Goal: Information Seeking & Learning: Learn about a topic

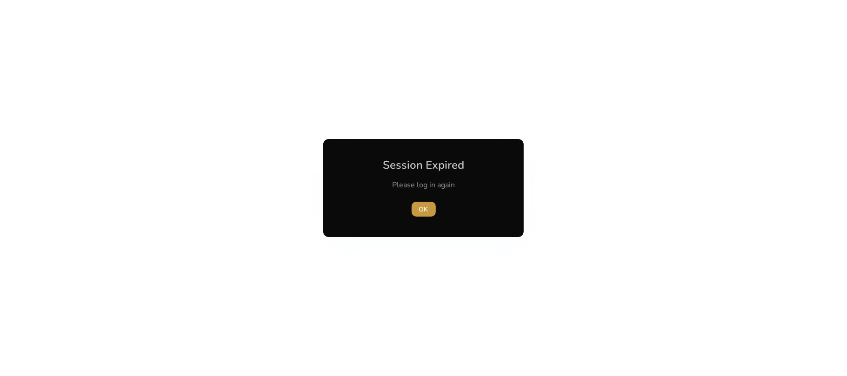
click at [413, 199] on span "button" at bounding box center [423, 209] width 24 height 22
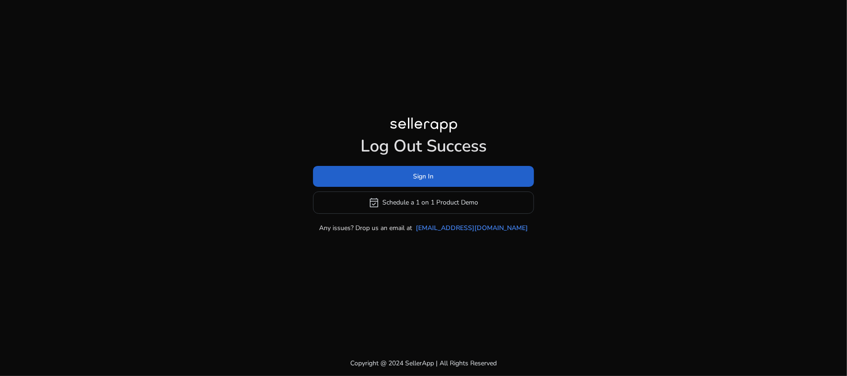
click at [426, 181] on span "Sign In" at bounding box center [423, 177] width 20 height 10
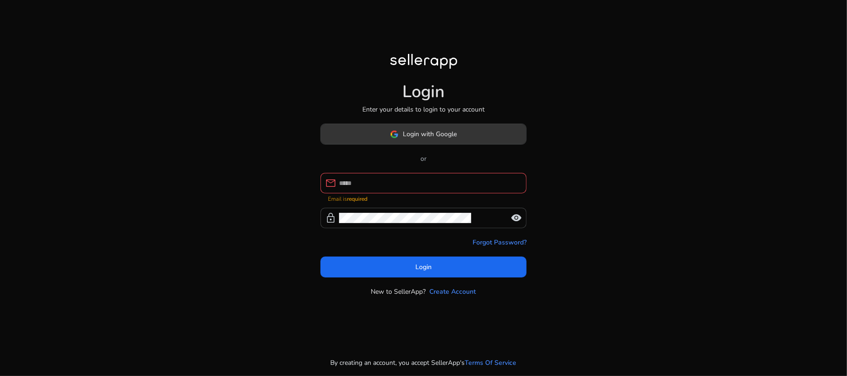
click at [422, 144] on span at bounding box center [423, 134] width 205 height 22
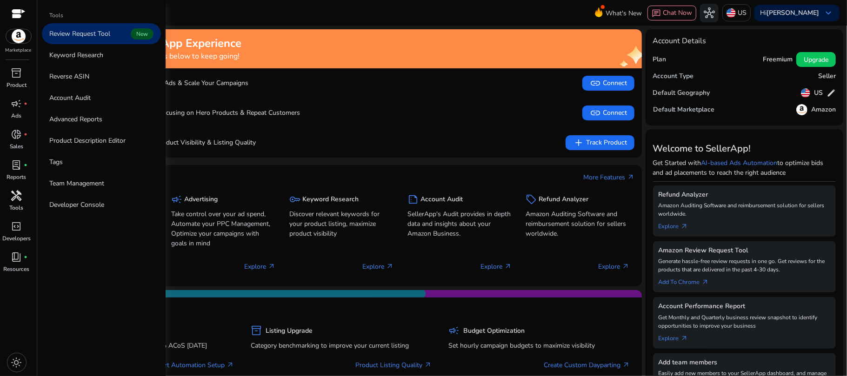
click at [15, 196] on span "handyman" at bounding box center [16, 195] width 11 height 11
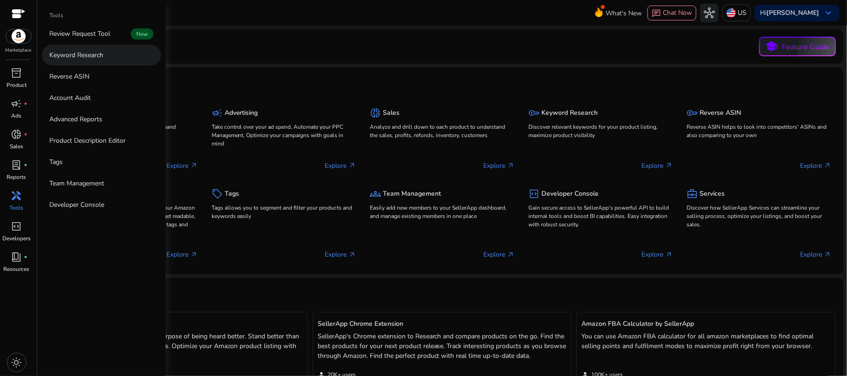
click at [97, 62] on link "Keyword Research" at bounding box center [101, 55] width 119 height 21
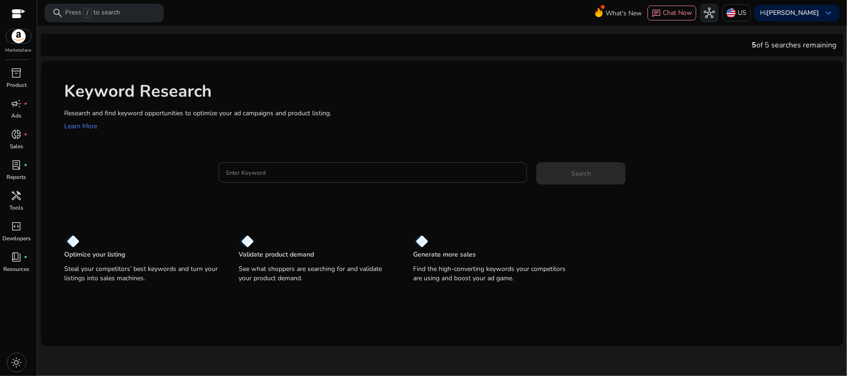
click at [334, 179] on div at bounding box center [373, 172] width 294 height 20
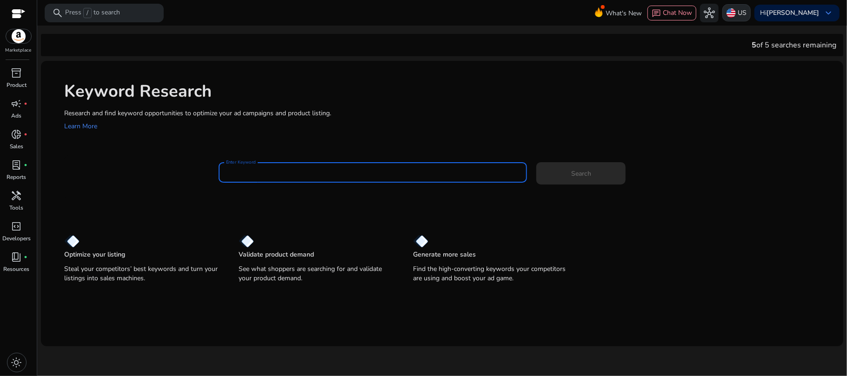
click at [750, 7] on div "US" at bounding box center [736, 12] width 28 height 17
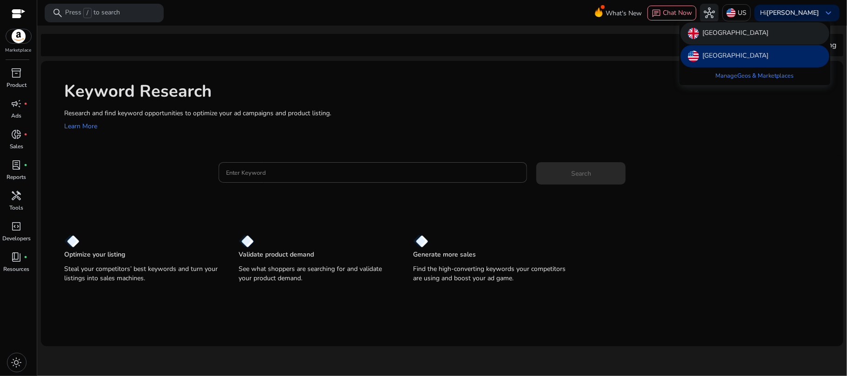
click at [748, 39] on p "[GEOGRAPHIC_DATA]" at bounding box center [736, 33] width 66 height 11
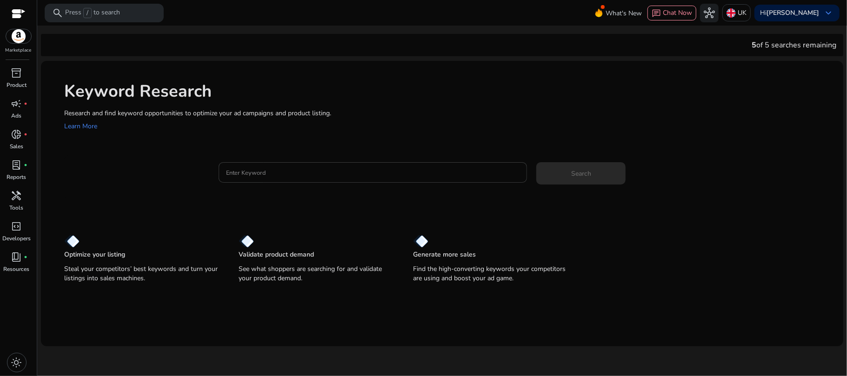
click at [330, 177] on input "Enter Keyword" at bounding box center [373, 172] width 294 height 10
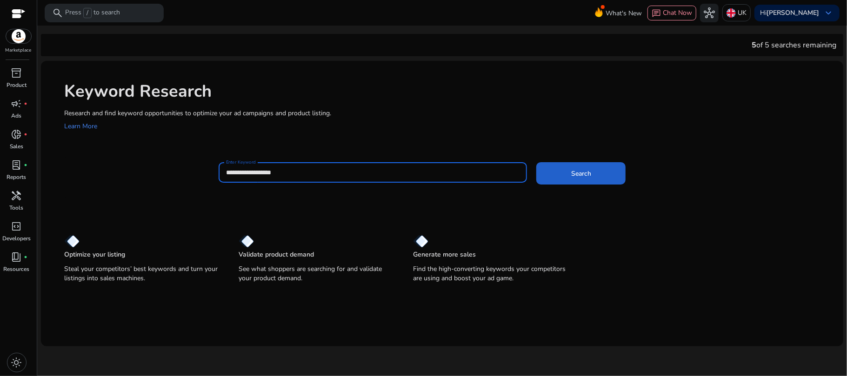
type input "**********"
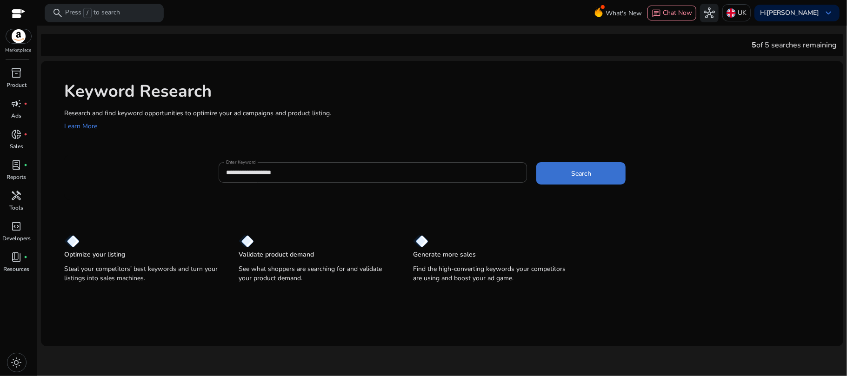
click at [574, 179] on span at bounding box center [580, 173] width 89 height 22
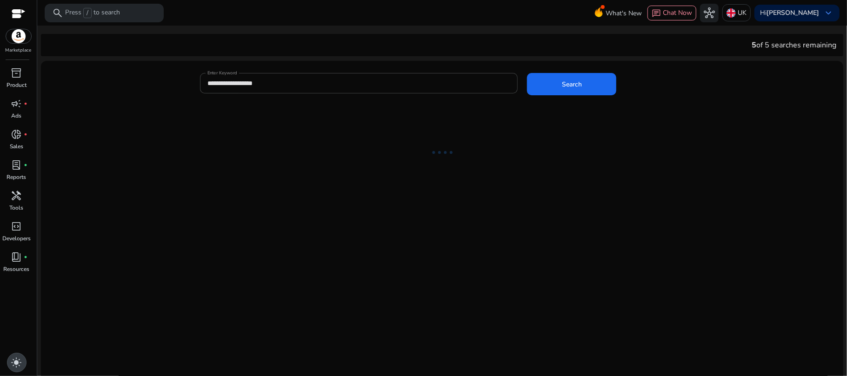
click at [15, 365] on span "light_mode" at bounding box center [16, 362] width 11 height 11
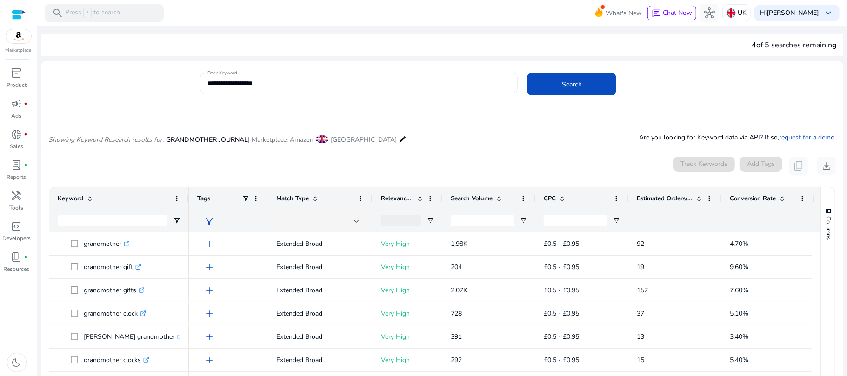
scroll to position [111, 0]
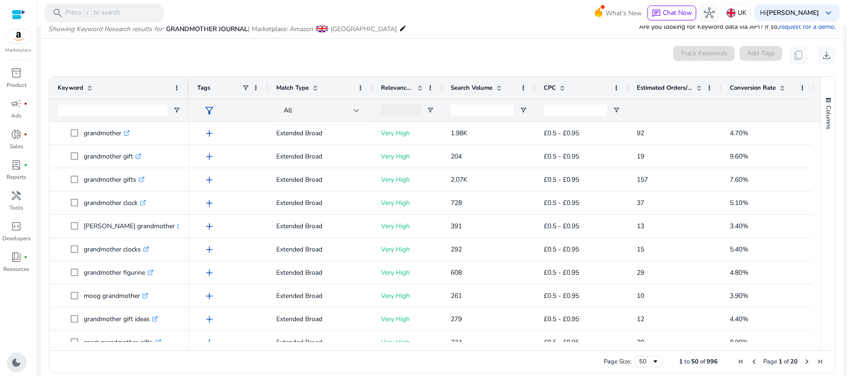
click at [19, 358] on span "dark_mode" at bounding box center [16, 362] width 11 height 11
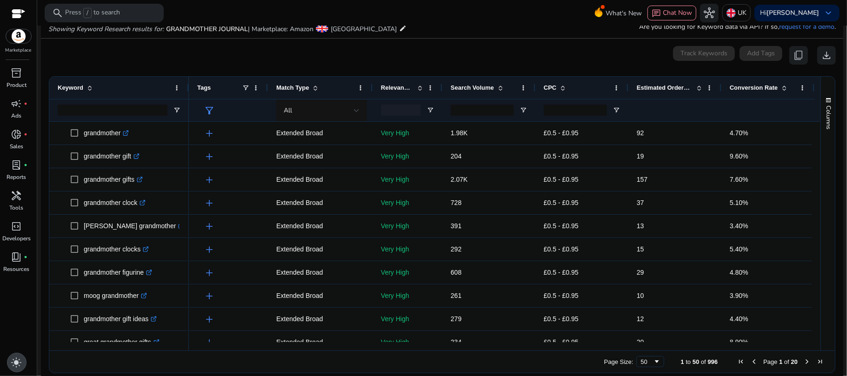
click at [19, 358] on span "light_mode" at bounding box center [16, 362] width 11 height 11
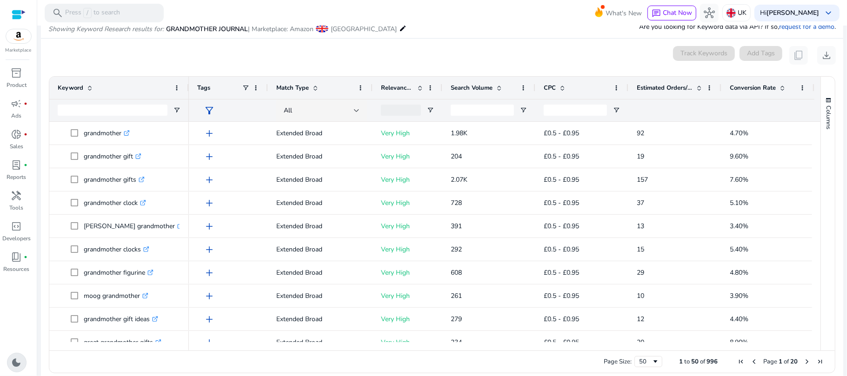
click at [15, 360] on span "dark_mode" at bounding box center [16, 362] width 11 height 11
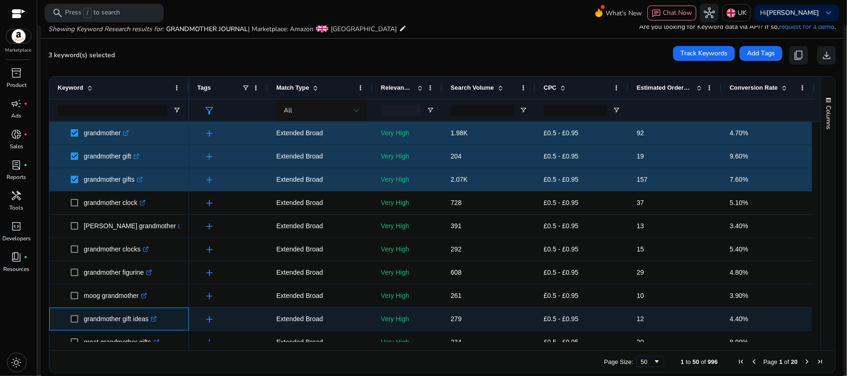
click at [72, 314] on span at bounding box center [77, 319] width 13 height 19
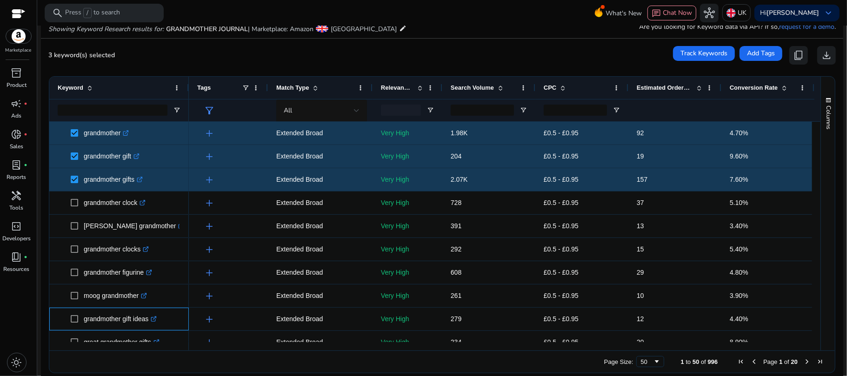
scroll to position [192, 0]
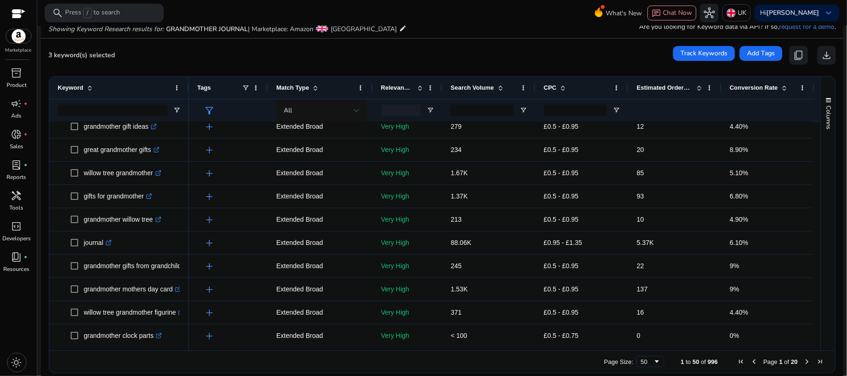
click at [6, 357] on div "light_mode" at bounding box center [16, 362] width 33 height 27
click at [12, 360] on span "light_mode" at bounding box center [16, 362] width 11 height 11
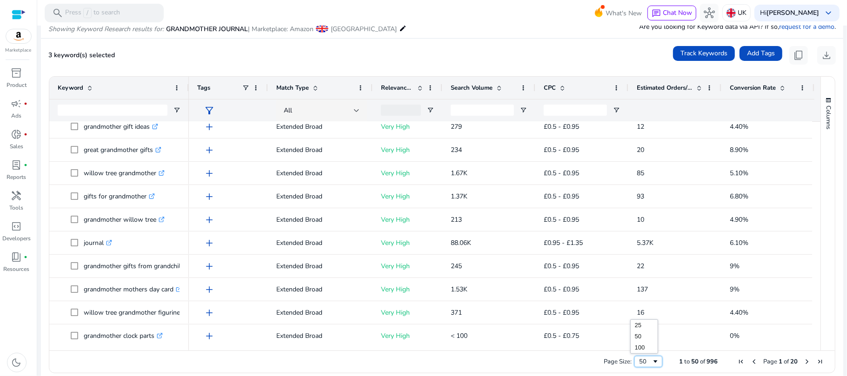
click at [652, 357] on div "50" at bounding box center [648, 361] width 28 height 11
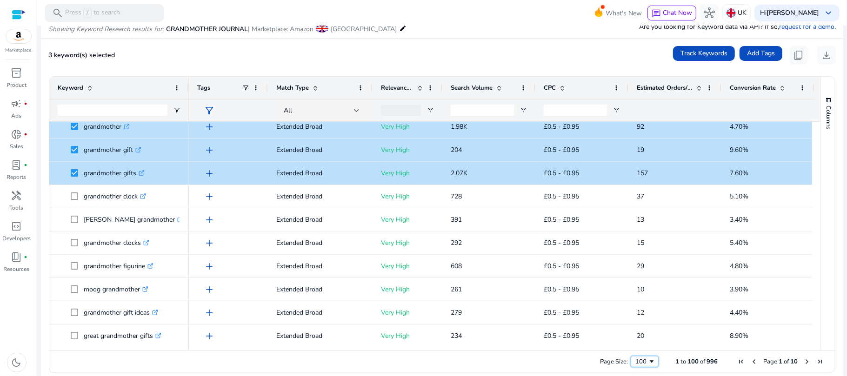
scroll to position [0, 0]
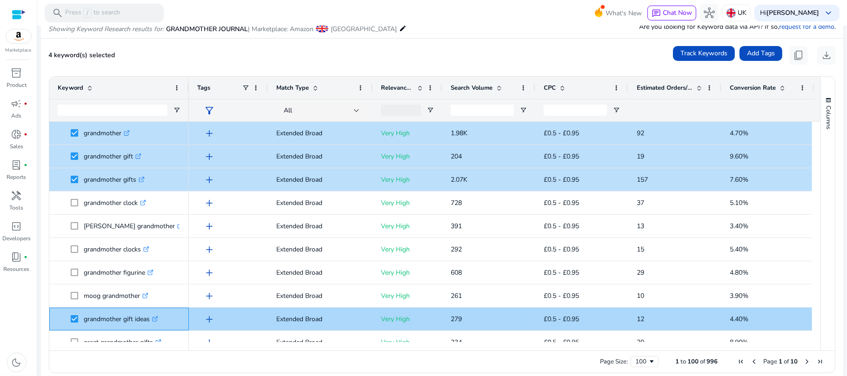
click at [158, 321] on icon ".st0{fill:#2c8af8}" at bounding box center [155, 319] width 6 height 6
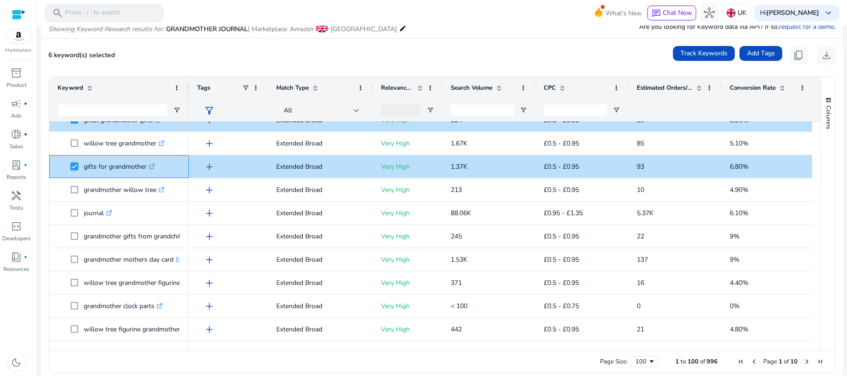
scroll to position [223, 0]
click at [186, 77] on div at bounding box center [188, 88] width 4 height 22
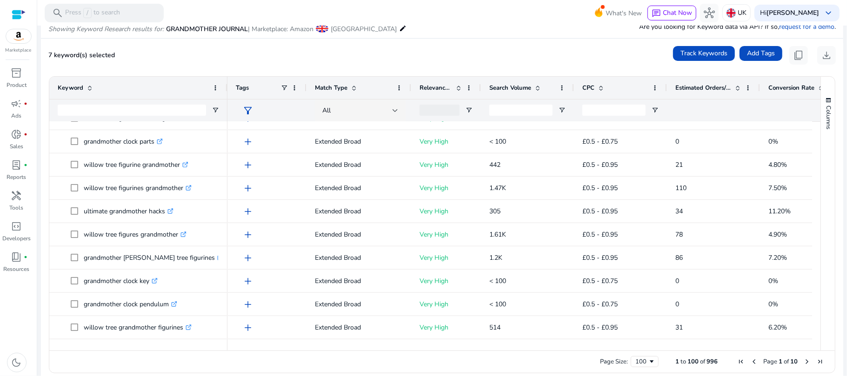
scroll to position [0, 0]
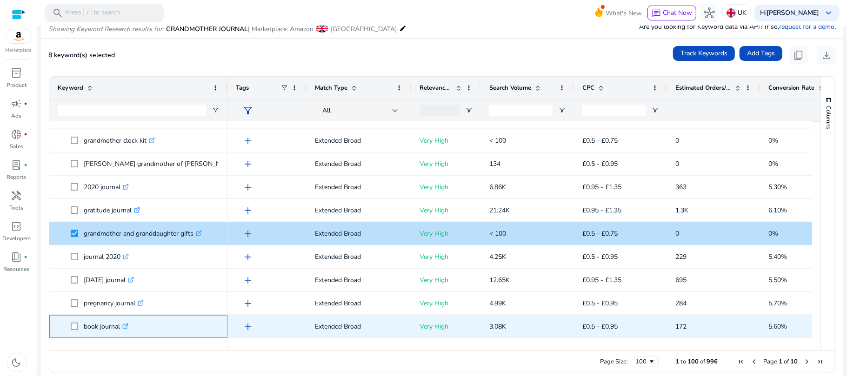
click at [73, 331] on span at bounding box center [77, 326] width 13 height 19
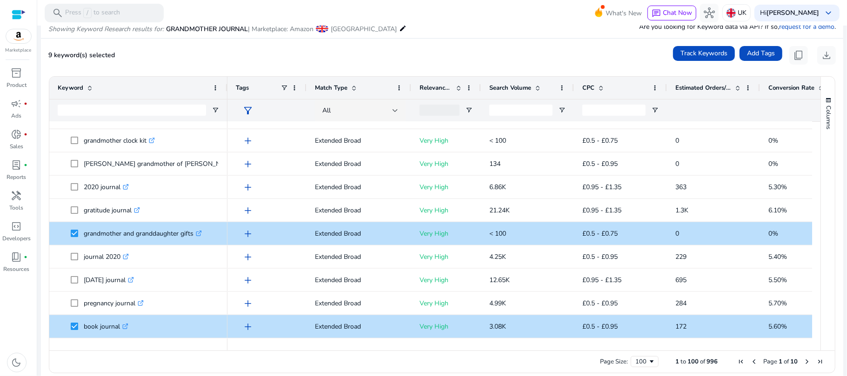
click at [820, 196] on div "Columns Keyword Column Labels Drag here to set column labels" at bounding box center [827, 214] width 14 height 274
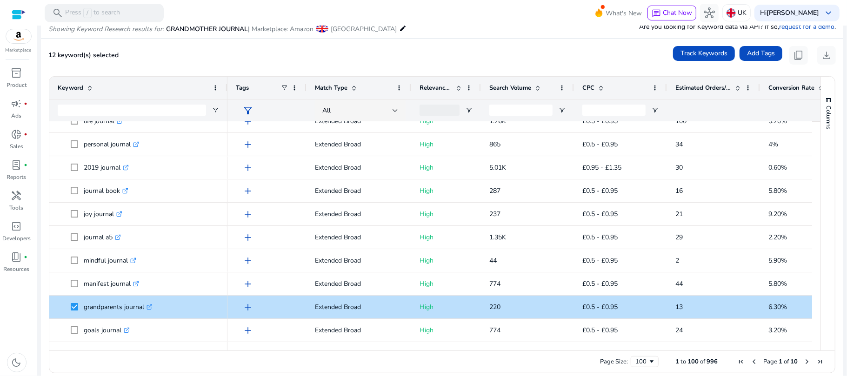
click at [803, 363] on span "Next Page" at bounding box center [806, 361] width 7 height 7
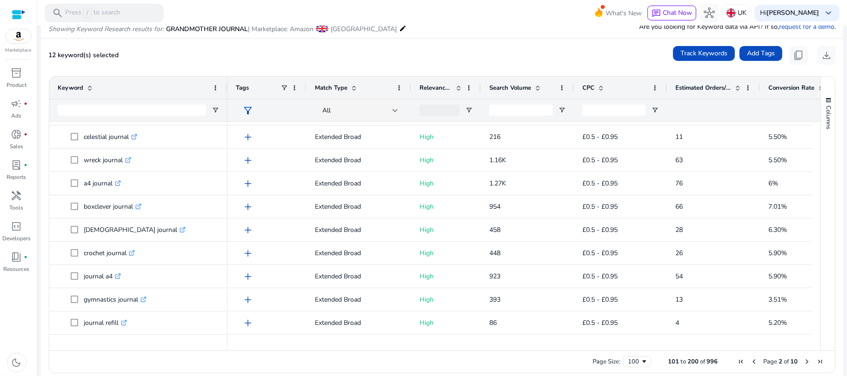
click at [312, 50] on div "12 keyword(s) selected Track Keywords Add Tags content_copy download" at bounding box center [441, 55] width 787 height 19
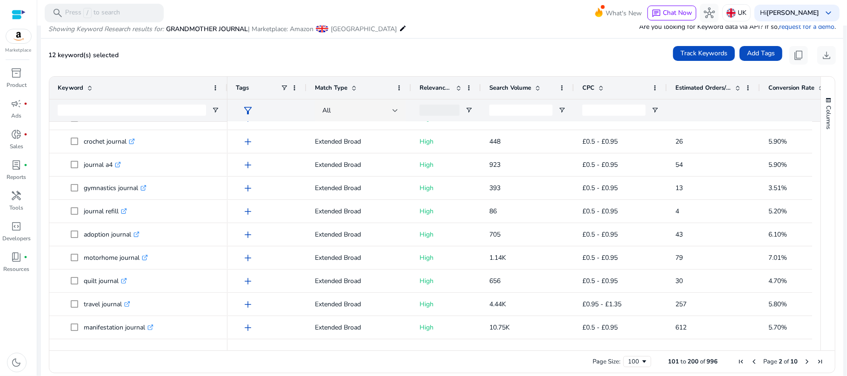
drag, startPoint x: 816, startPoint y: 147, endPoint x: 817, endPoint y: 157, distance: 9.8
click at [821, 157] on div "Columns" at bounding box center [828, 214] width 14 height 274
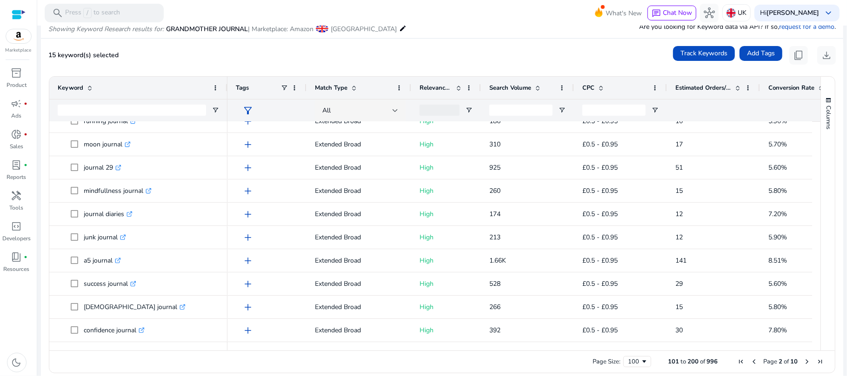
click at [803, 363] on span "Next Page" at bounding box center [806, 361] width 7 height 7
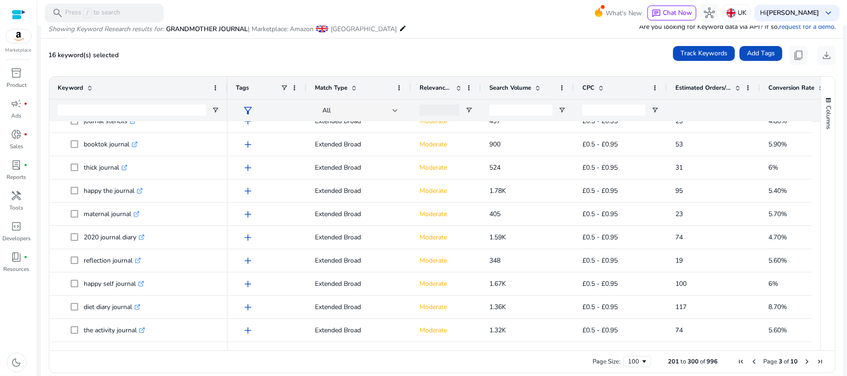
click at [803, 363] on span "Next Page" at bounding box center [806, 361] width 7 height 7
click at [803, 359] on span "Next Page" at bounding box center [806, 361] width 7 height 7
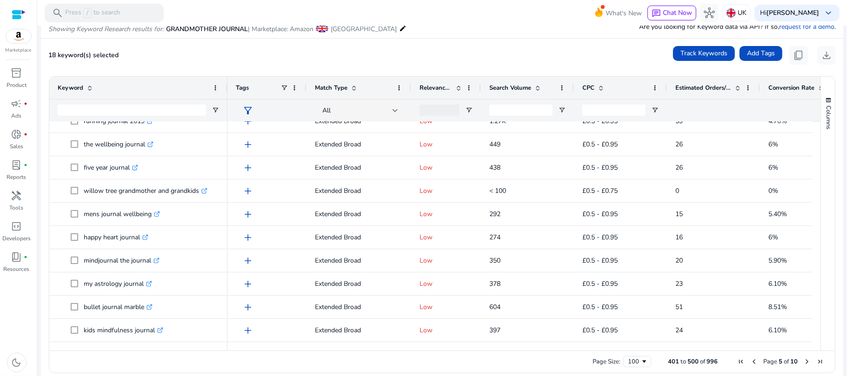
click at [804, 361] on span "Next Page" at bounding box center [806, 361] width 7 height 7
click at [803, 362] on span "Next Page" at bounding box center [806, 361] width 7 height 7
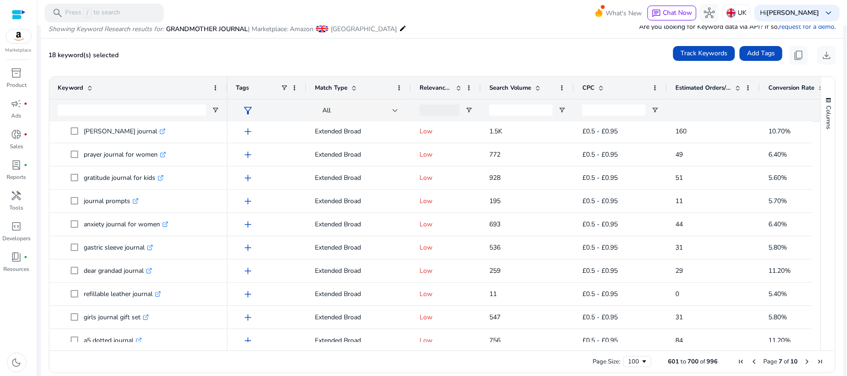
drag, startPoint x: 811, startPoint y: 309, endPoint x: 811, endPoint y: 319, distance: 9.8
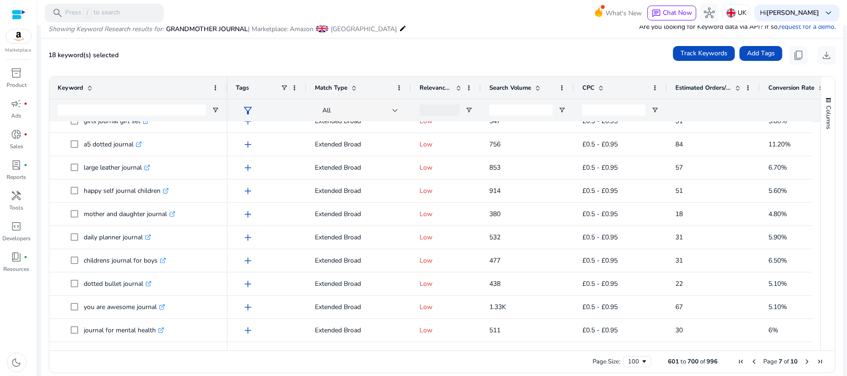
click at [806, 359] on span "Next Page" at bounding box center [806, 361] width 7 height 7
click at [804, 361] on span "Next Page" at bounding box center [806, 361] width 7 height 7
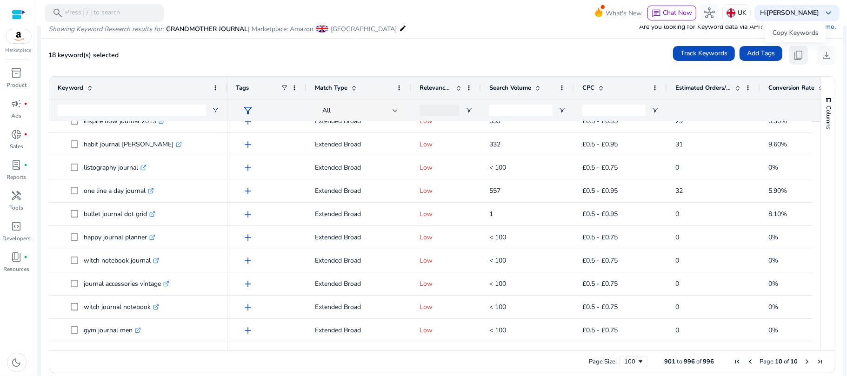
click at [793, 58] on span "content_copy" at bounding box center [798, 55] width 11 height 11
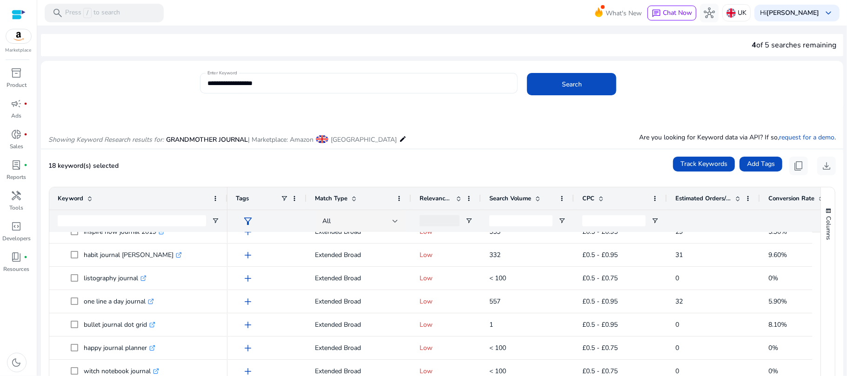
click at [274, 80] on input "**********" at bounding box center [358, 83] width 303 height 10
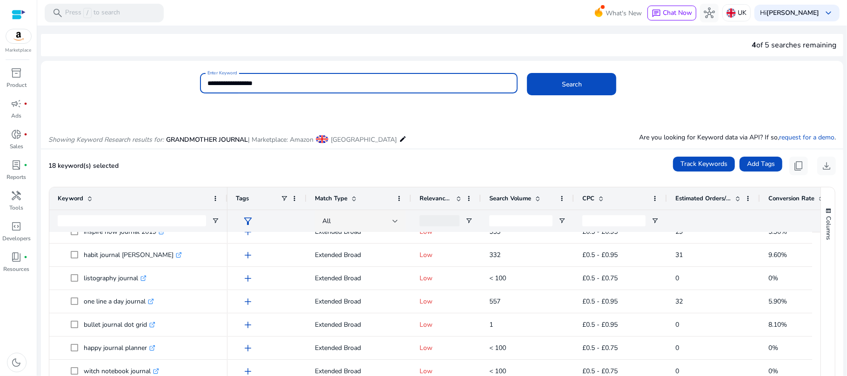
click at [274, 80] on input "**********" at bounding box center [358, 83] width 303 height 10
click at [369, 87] on input "**********" at bounding box center [358, 83] width 303 height 10
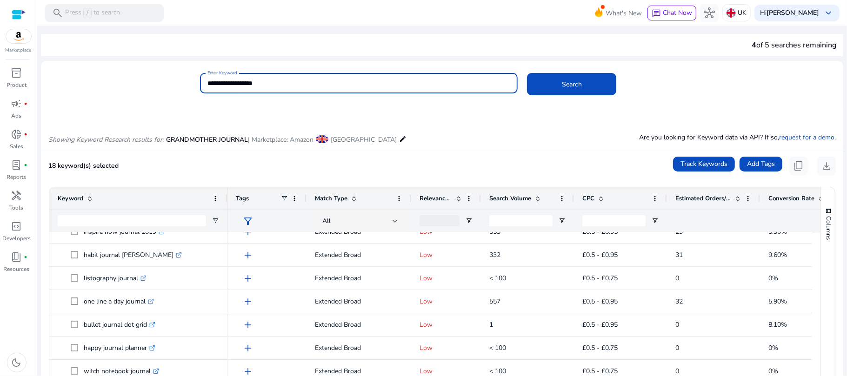
paste input "*********"
type input "**********"
click at [527, 73] on button "Search" at bounding box center [571, 84] width 89 height 22
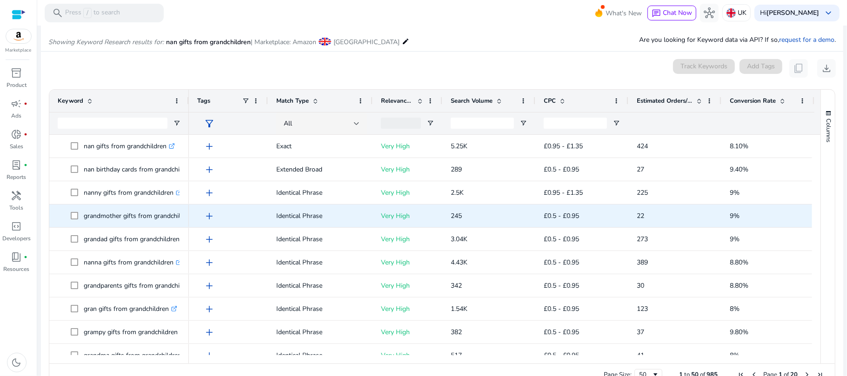
scroll to position [111, 0]
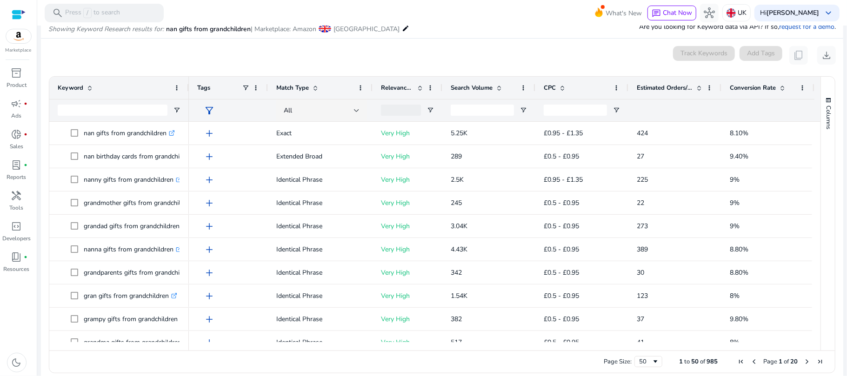
click at [188, 84] on div at bounding box center [188, 88] width 4 height 22
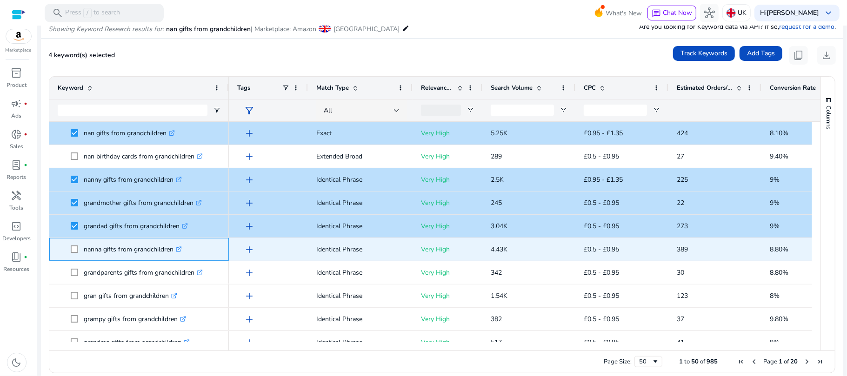
drag, startPoint x: 82, startPoint y: 245, endPoint x: 173, endPoint y: 254, distance: 91.1
click at [173, 254] on span "nanna gifts from grandchildren .st0{fill:#2c8af8}" at bounding box center [146, 249] width 150 height 19
copy span "nanna gifts from grandchildren"
click at [69, 246] on span "nanna gifts from grandchildren .st0{fill:#2c8af8}" at bounding box center [139, 249] width 163 height 19
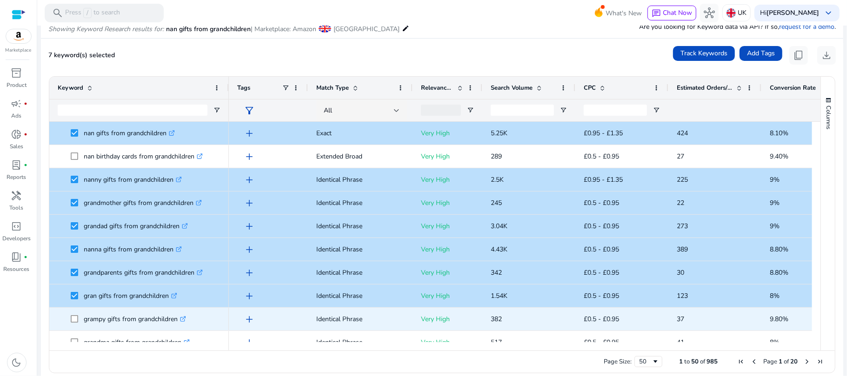
click at [183, 318] on icon at bounding box center [182, 319] width 5 height 5
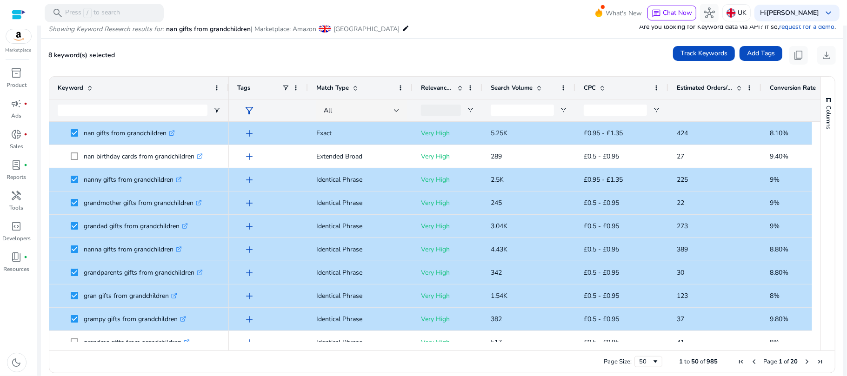
click at [821, 147] on div "Columns" at bounding box center [828, 214] width 14 height 274
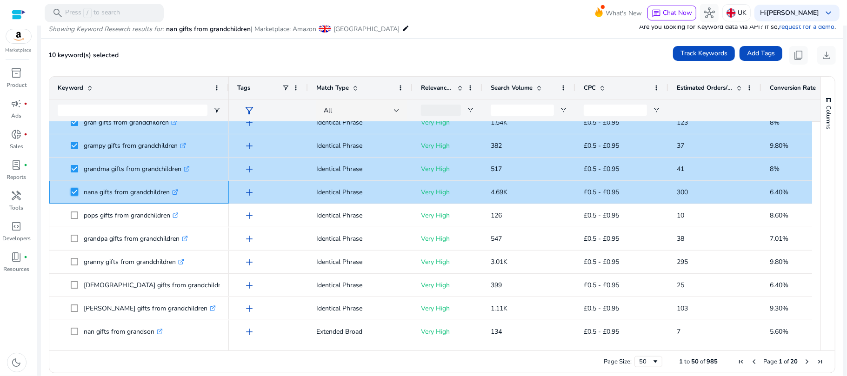
scroll to position [203, 0]
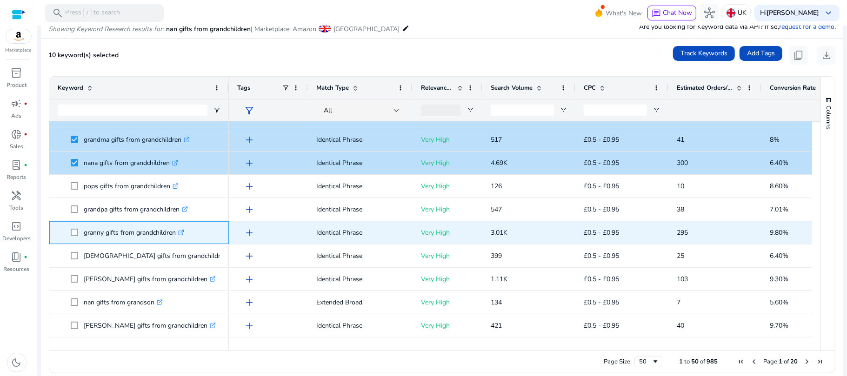
click at [70, 231] on span "granny gifts from grandchildren .st0{fill:#2c8af8}" at bounding box center [139, 232] width 163 height 19
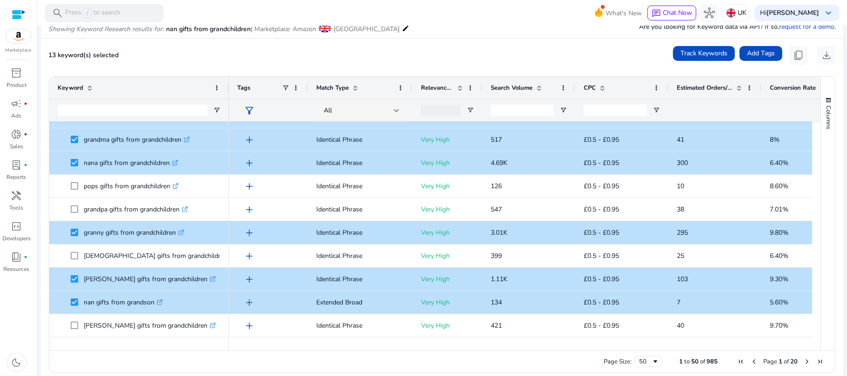
drag, startPoint x: 816, startPoint y: 181, endPoint x: 816, endPoint y: 187, distance: 6.0
click at [820, 187] on div "Columns Keyword Column Labels Drag here to set column labels" at bounding box center [827, 214] width 14 height 274
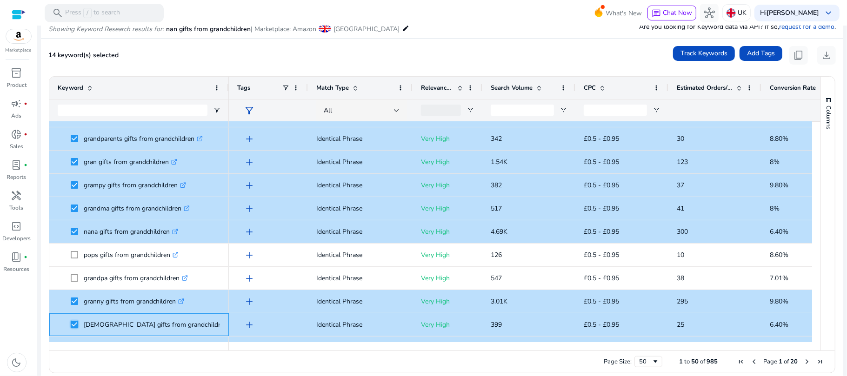
scroll to position [138, 0]
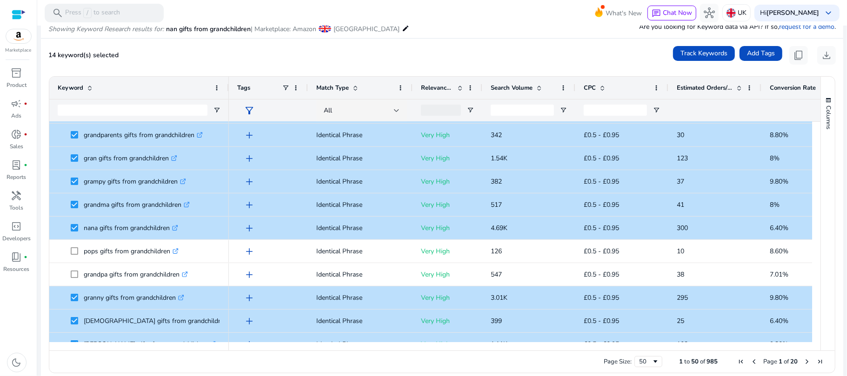
drag, startPoint x: 816, startPoint y: 179, endPoint x: 817, endPoint y: 208, distance: 28.9
click at [820, 208] on div "Columns Keyword Column Labels Drag here to set column labels" at bounding box center [827, 214] width 14 height 274
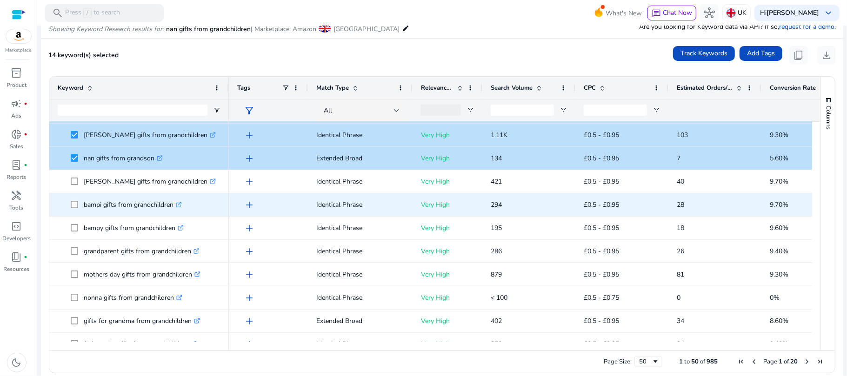
click at [181, 205] on icon ".st0{fill:#2c8af8}" at bounding box center [179, 205] width 6 height 6
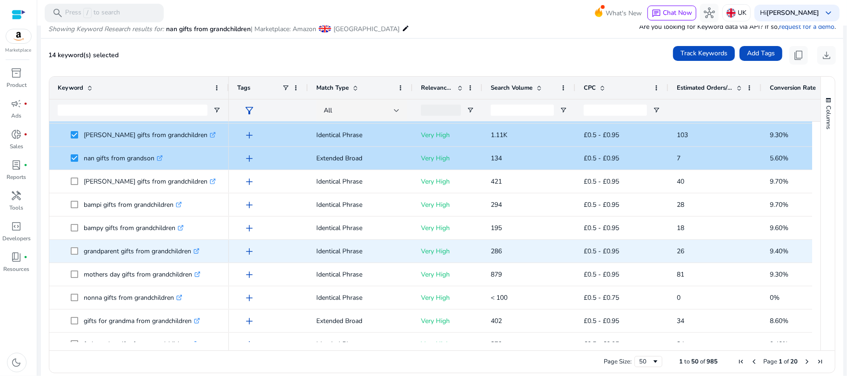
click at [68, 248] on span "grandparent gifts from grandchildren .st0{fill:#2c8af8}" at bounding box center [139, 251] width 163 height 19
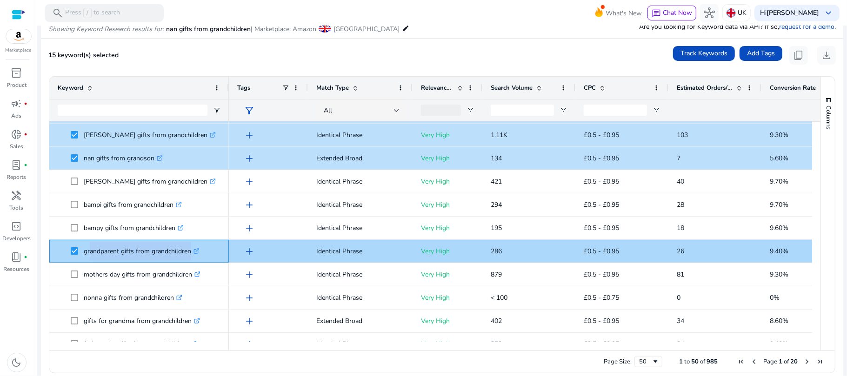
drag, startPoint x: 86, startPoint y: 244, endPoint x: 188, endPoint y: 252, distance: 102.2
click at [188, 252] on p "grandparent gifts from grandchildren .st0{fill:#2c8af8}" at bounding box center [142, 251] width 116 height 19
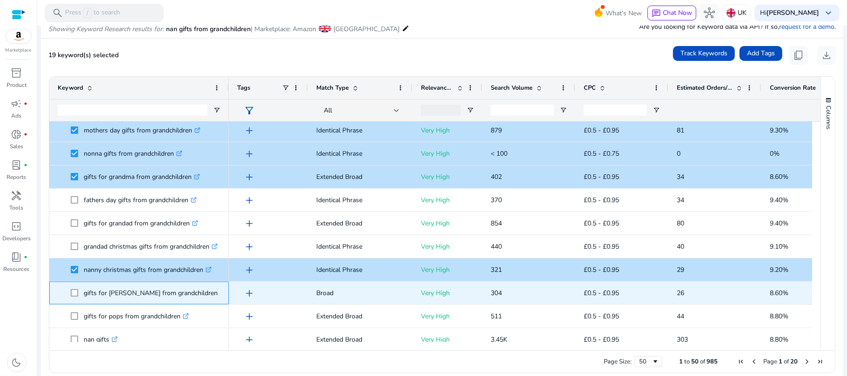
click at [79, 294] on span at bounding box center [77, 293] width 13 height 19
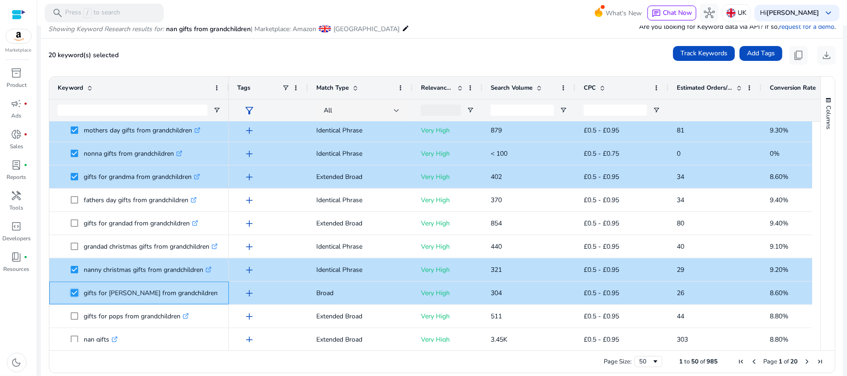
scroll to position [540, 0]
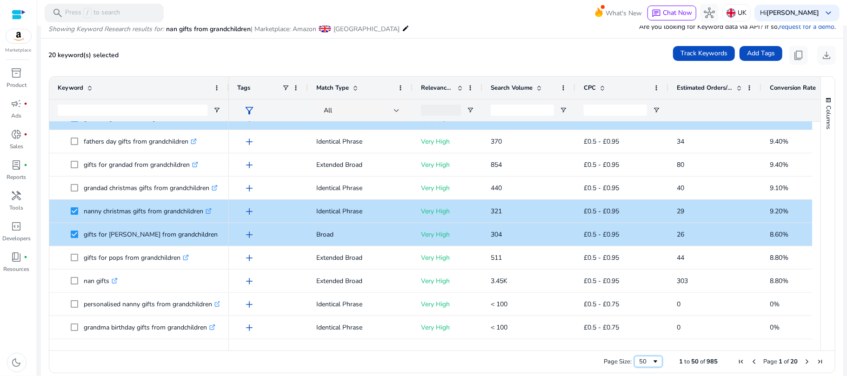
click at [651, 363] on span "Page Size" at bounding box center [654, 361] width 7 height 7
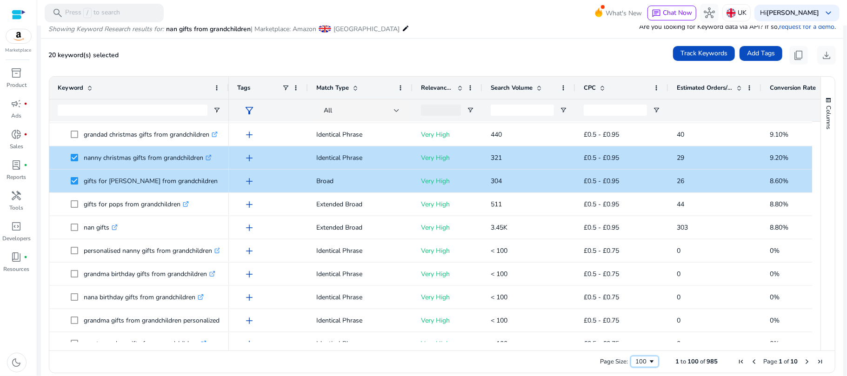
scroll to position [636, 0]
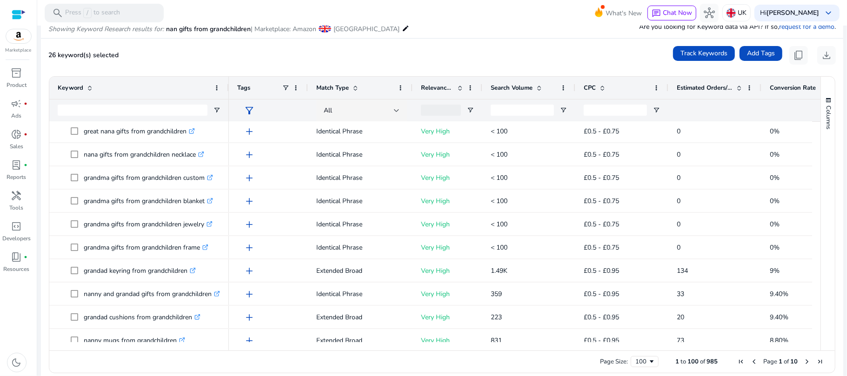
scroll to position [931, 0]
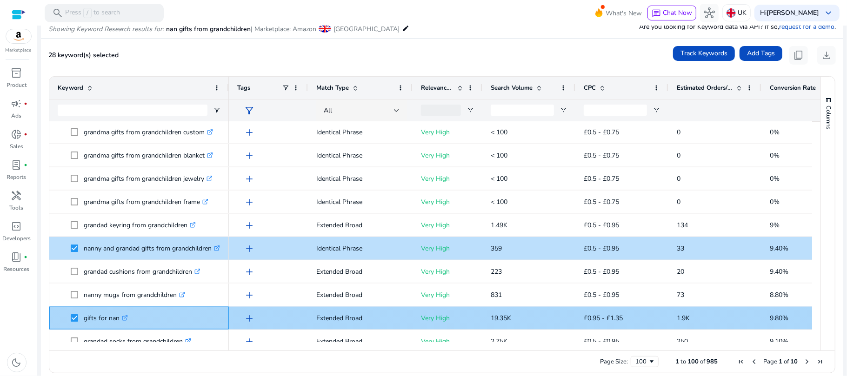
click at [126, 317] on icon ".st0{fill:#2c8af8}" at bounding box center [125, 318] width 6 height 6
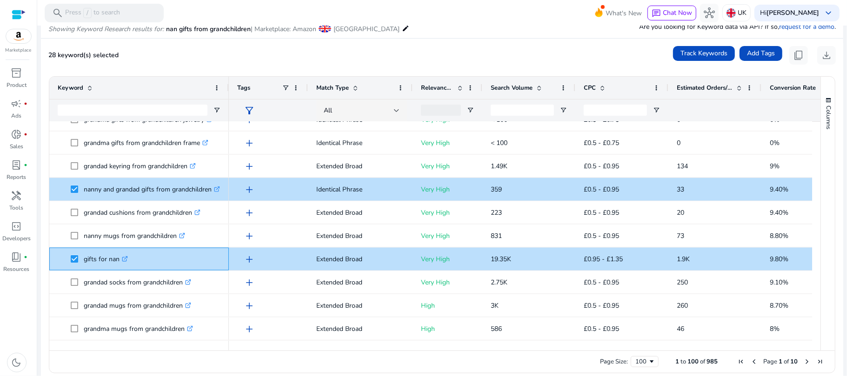
scroll to position [1016, 0]
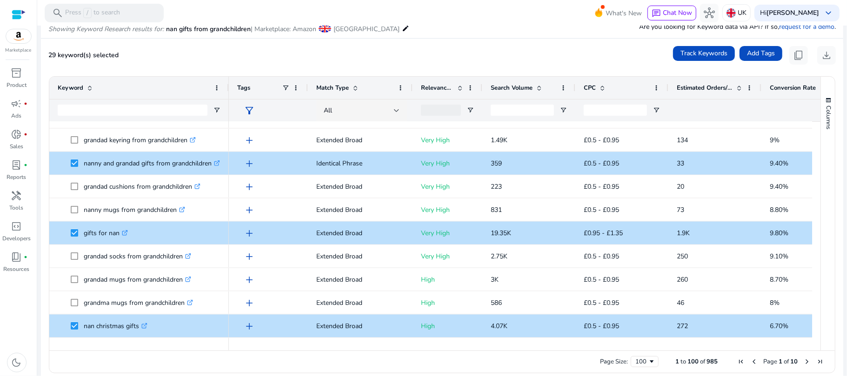
drag, startPoint x: 816, startPoint y: 226, endPoint x: 815, endPoint y: 231, distance: 5.6
click at [815, 231] on div "Keyword Tags Match Type 0" at bounding box center [441, 214] width 785 height 274
drag, startPoint x: 812, startPoint y: 227, endPoint x: 813, endPoint y: 232, distance: 5.3
click at [813, 232] on div at bounding box center [816, 232] width 8 height 220
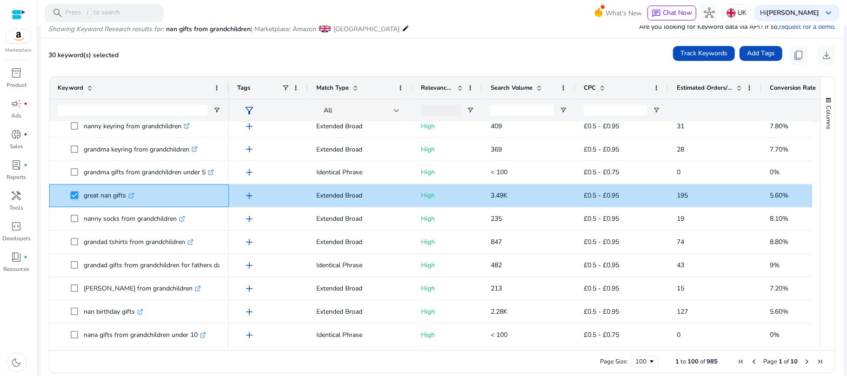
scroll to position [1272, 0]
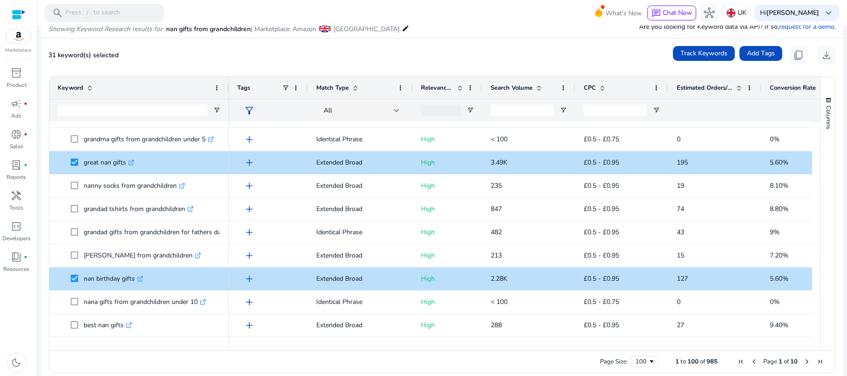
drag, startPoint x: 816, startPoint y: 259, endPoint x: 815, endPoint y: 265, distance: 6.1
click at [815, 265] on div "Keyword Tags Match Type 9%" at bounding box center [441, 214] width 785 height 274
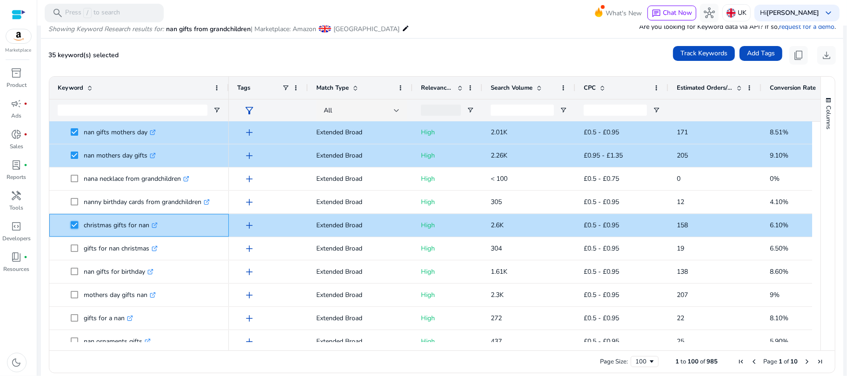
scroll to position [0, 0]
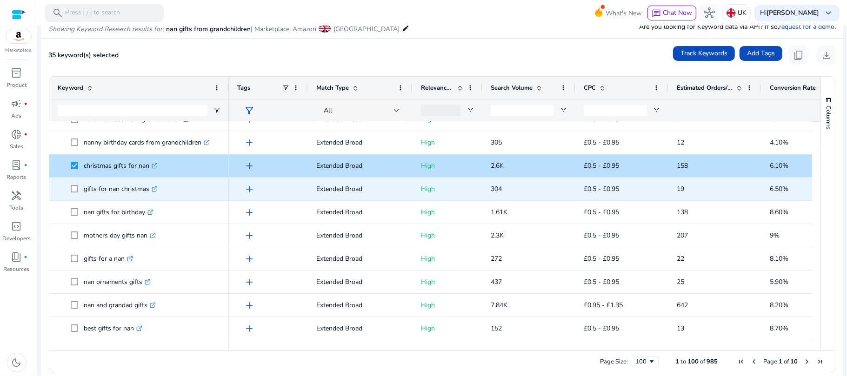
click at [74, 194] on span at bounding box center [77, 188] width 13 height 19
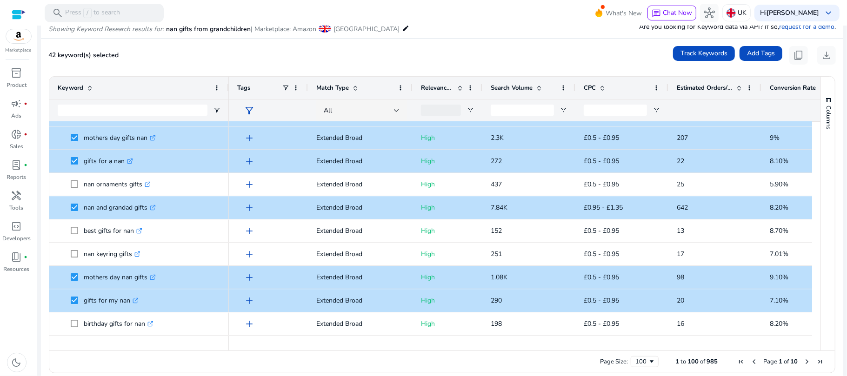
drag, startPoint x: 816, startPoint y: 306, endPoint x: 817, endPoint y: 318, distance: 12.6
click at [820, 318] on div "Columns Keyword Column Labels Drag here to set column labels" at bounding box center [827, 214] width 14 height 274
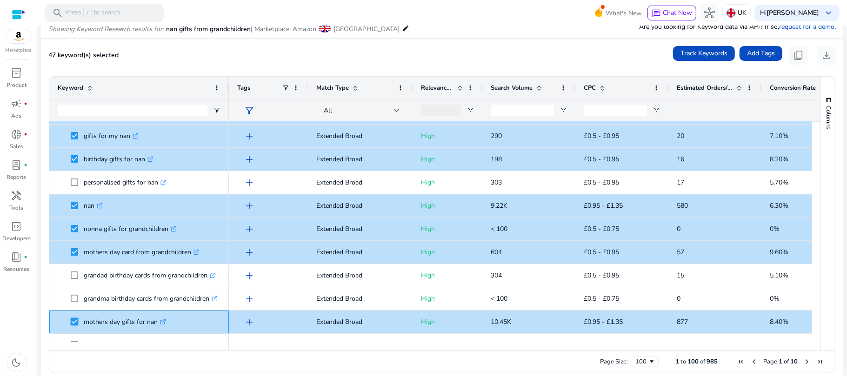
scroll to position [2104, 0]
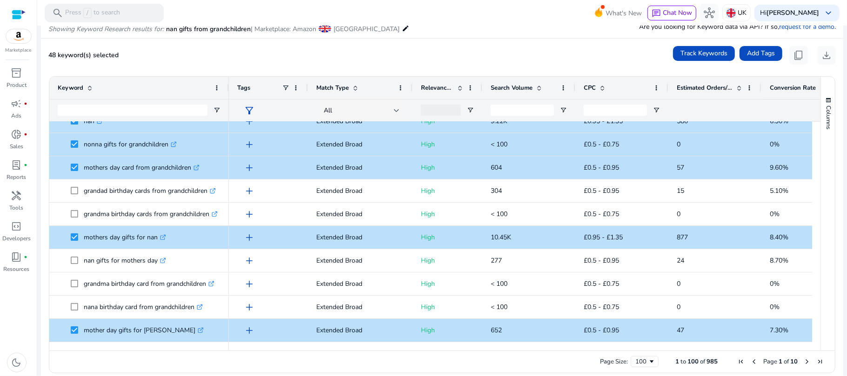
click at [803, 362] on span "Next Page" at bounding box center [806, 361] width 7 height 7
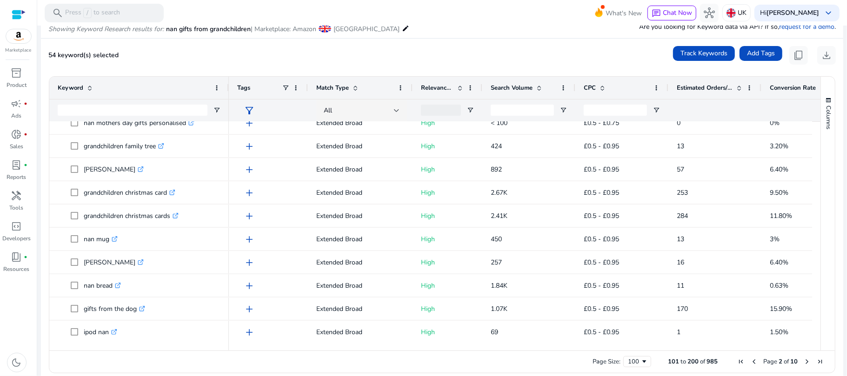
scroll to position [715, 0]
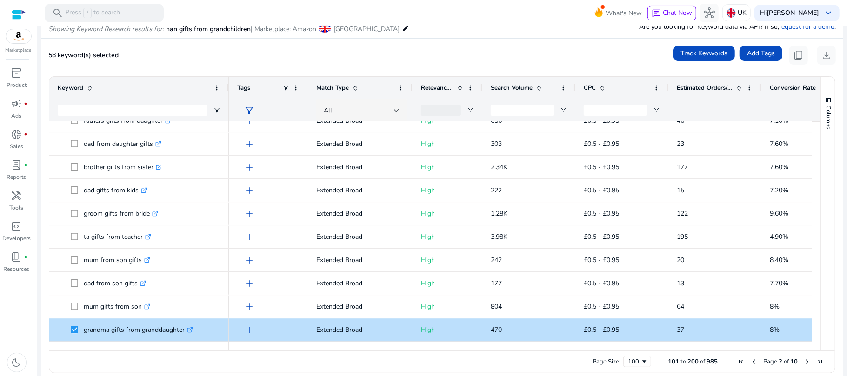
drag, startPoint x: 811, startPoint y: 308, endPoint x: 811, endPoint y: 320, distance: 12.1
click at [821, 312] on div "Columns" at bounding box center [828, 214] width 14 height 274
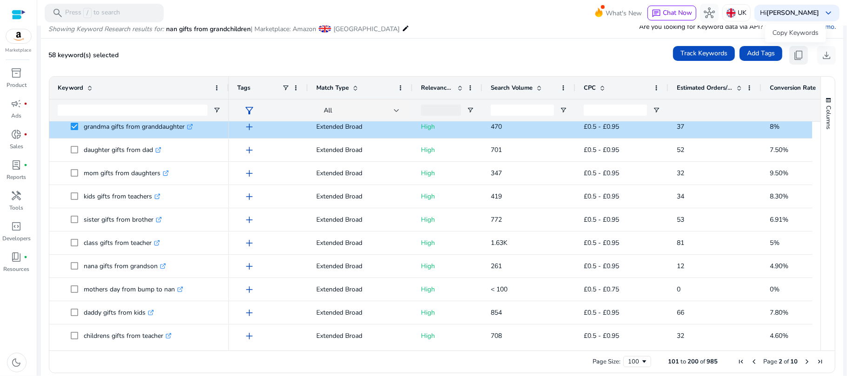
click at [789, 57] on button "content_copy" at bounding box center [798, 55] width 19 height 19
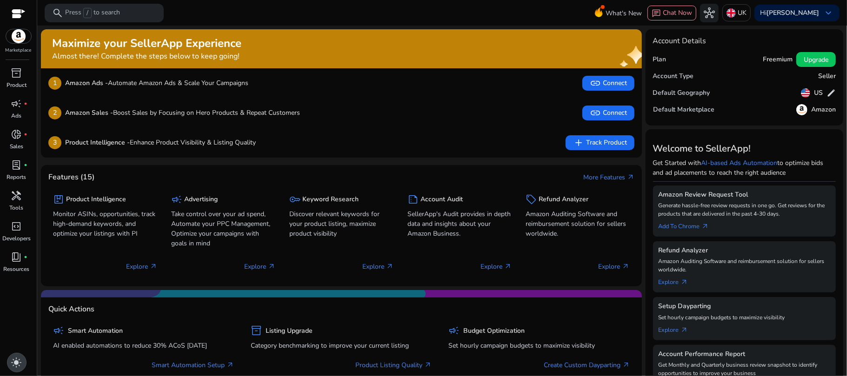
click at [15, 360] on span "light_mode" at bounding box center [16, 362] width 11 height 11
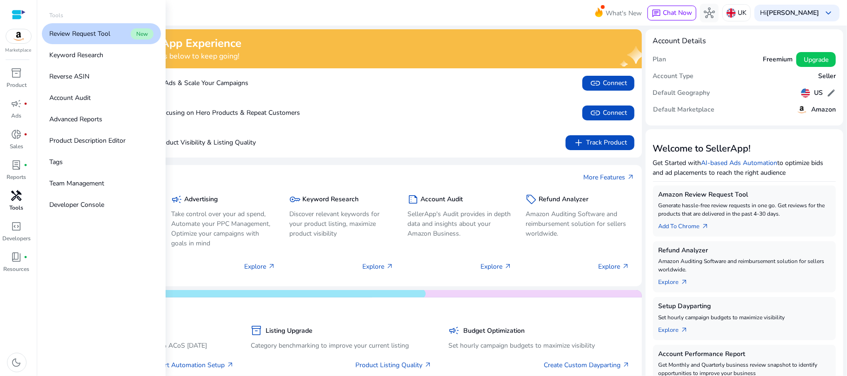
click at [16, 204] on p "Tools" at bounding box center [17, 208] width 14 height 8
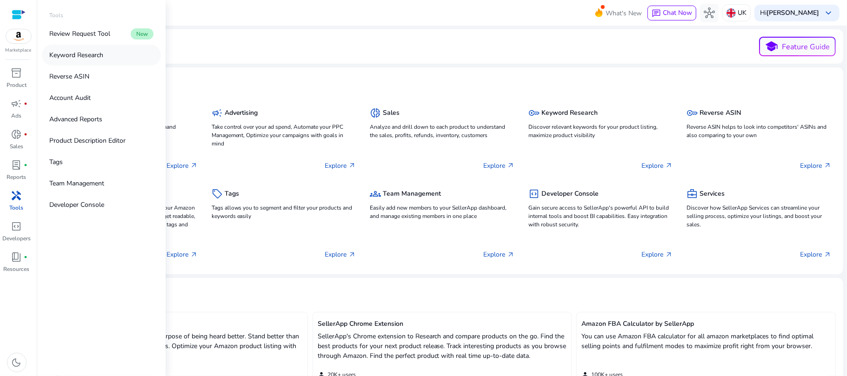
click at [87, 58] on p "Keyword Research" at bounding box center [76, 55] width 54 height 10
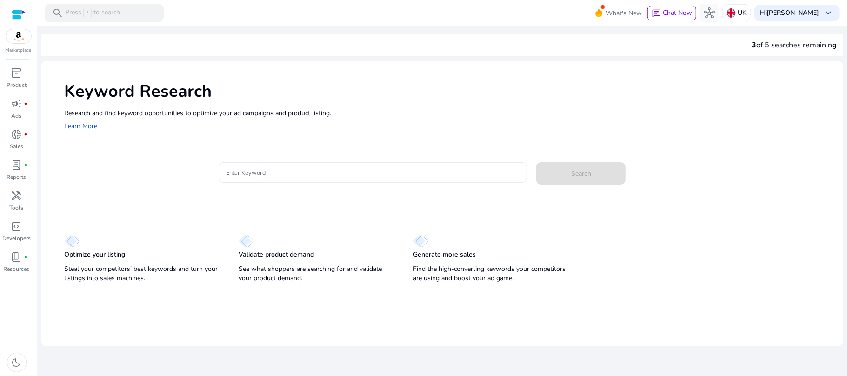
click at [259, 171] on input "Enter Keyword" at bounding box center [373, 172] width 294 height 10
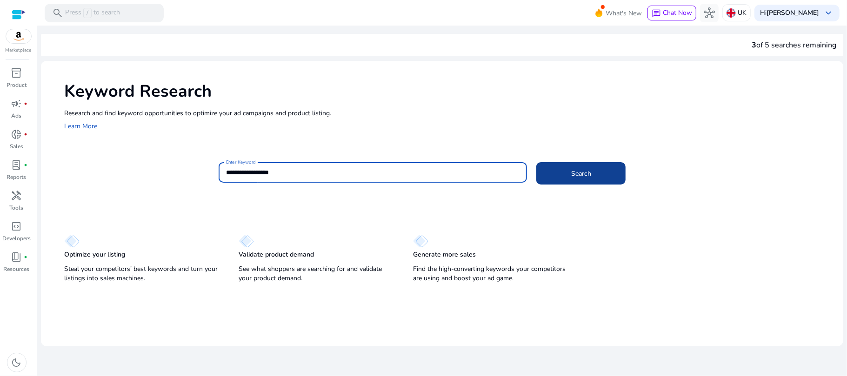
type input "**********"
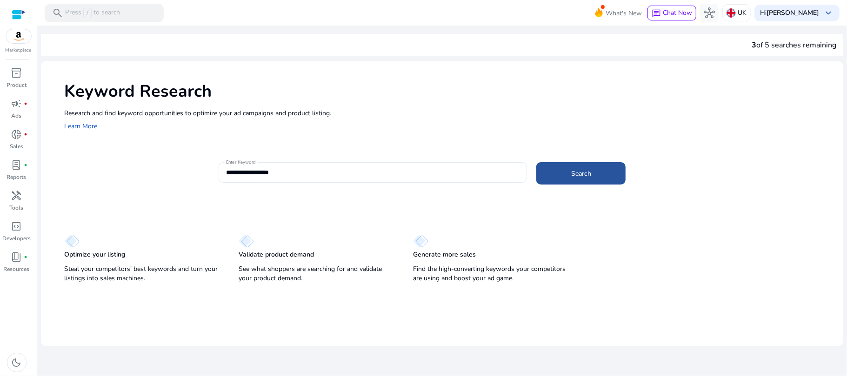
click at [573, 173] on span "Search" at bounding box center [581, 174] width 20 height 10
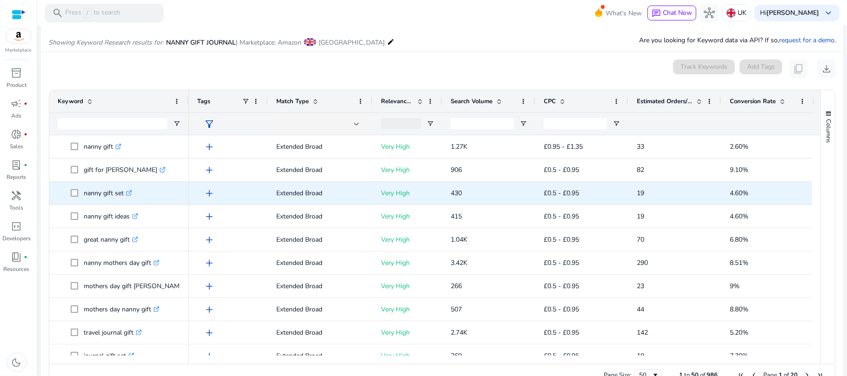
scroll to position [111, 0]
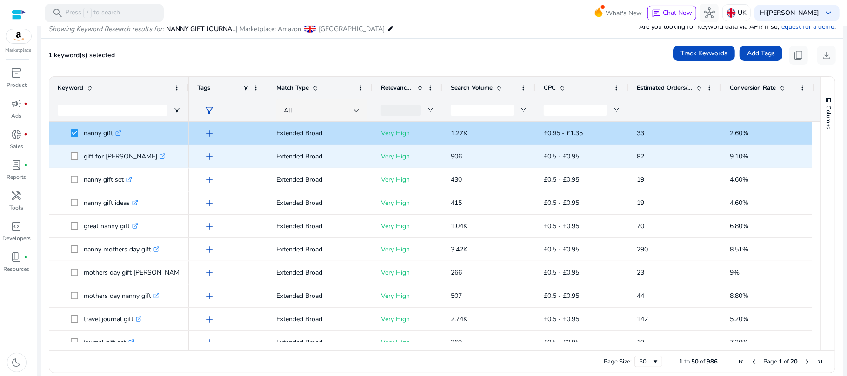
click at [73, 160] on span at bounding box center [77, 156] width 13 height 19
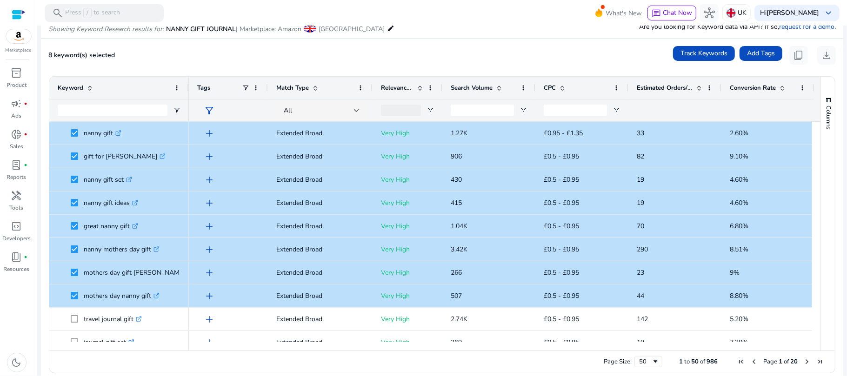
drag, startPoint x: 816, startPoint y: 154, endPoint x: 818, endPoint y: 170, distance: 16.1
click at [820, 170] on div "Columns Keyword Column Labels Drag here to set column labels" at bounding box center [827, 214] width 14 height 274
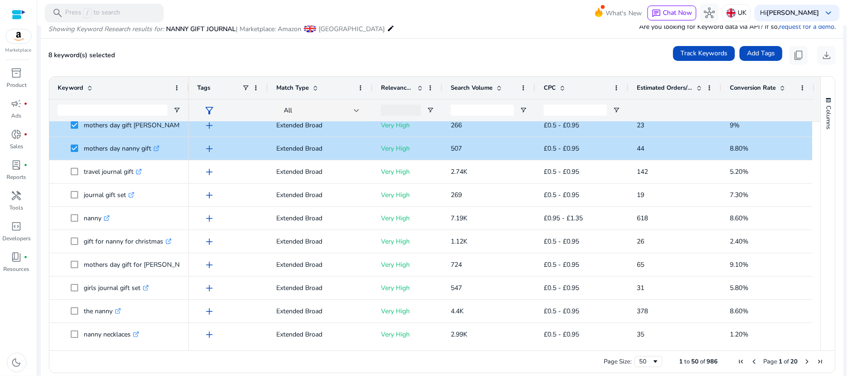
scroll to position [164, 0]
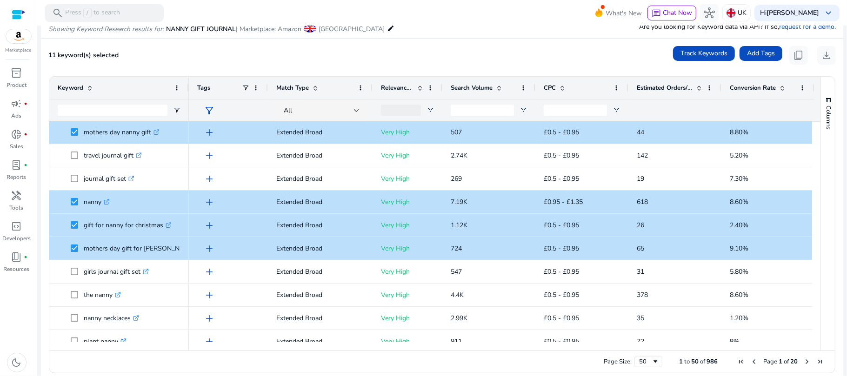
click at [820, 186] on div "Columns Keyword Column Labels Drag here to set column labels" at bounding box center [827, 214] width 14 height 274
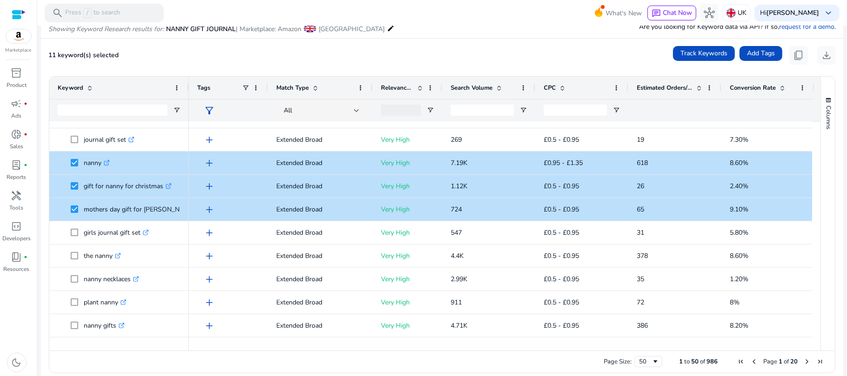
scroll to position [222, 0]
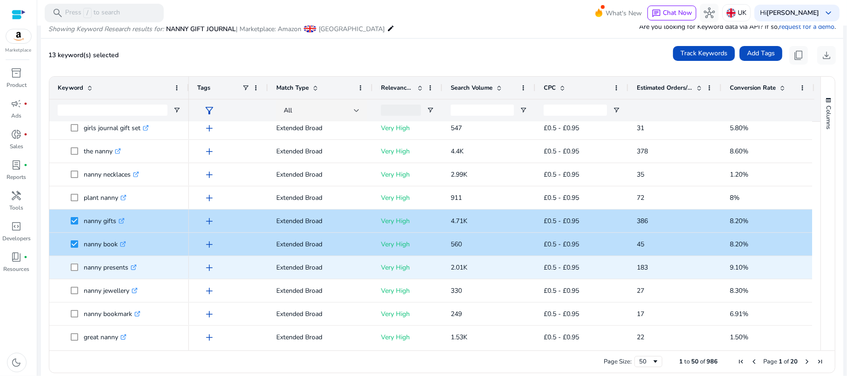
click at [77, 273] on span at bounding box center [77, 267] width 13 height 19
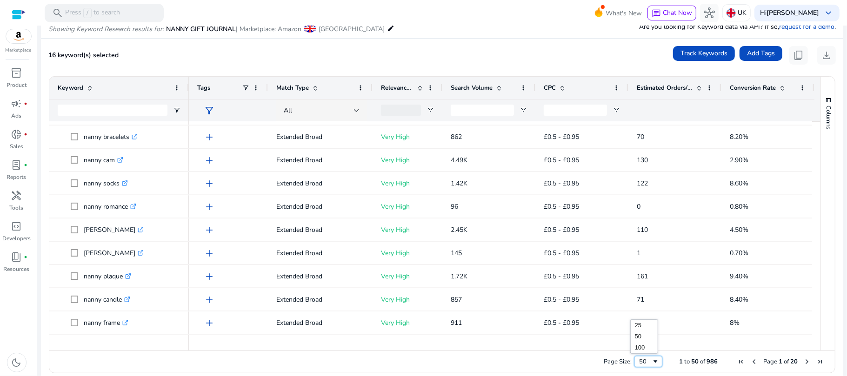
click at [651, 359] on span "Page Size" at bounding box center [654, 361] width 7 height 7
drag, startPoint x: 816, startPoint y: 199, endPoint x: 818, endPoint y: 208, distance: 9.5
click at [821, 208] on div "Columns" at bounding box center [828, 214] width 14 height 274
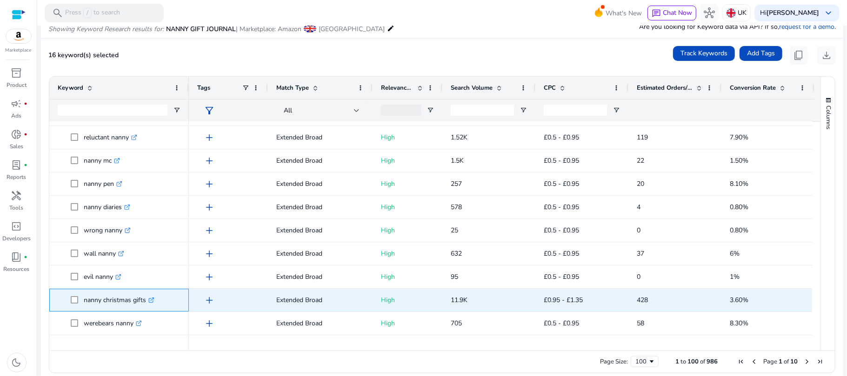
click at [79, 302] on span at bounding box center [77, 300] width 13 height 19
click at [71, 295] on span at bounding box center [77, 300] width 13 height 19
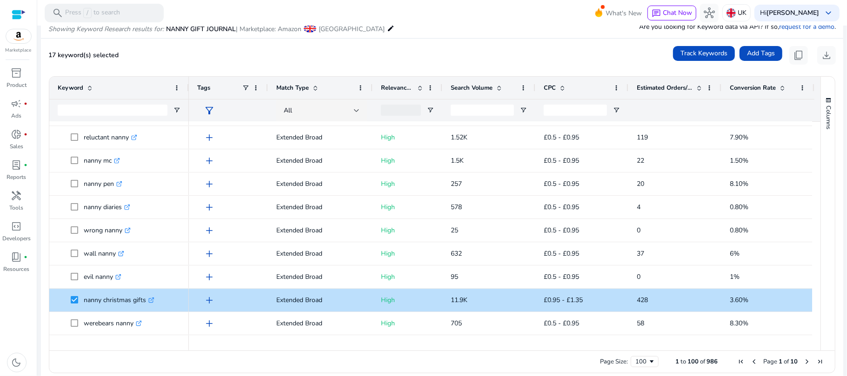
drag, startPoint x: 816, startPoint y: 280, endPoint x: 815, endPoint y: 295, distance: 14.9
click at [815, 295] on div "Keyword Tags Match Type 24" at bounding box center [441, 214] width 785 height 274
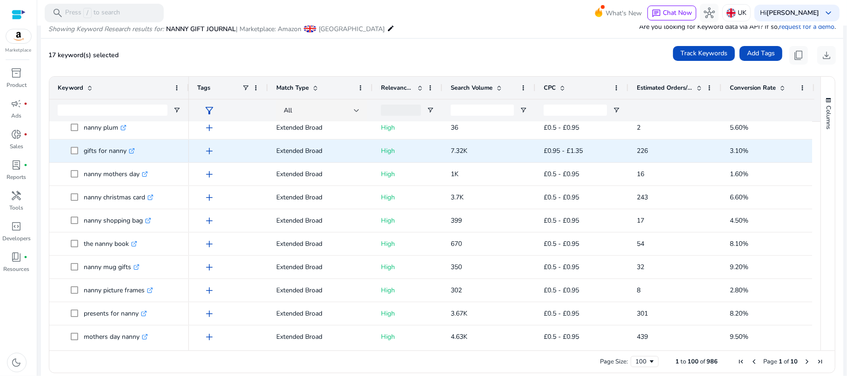
click at [77, 156] on span at bounding box center [77, 150] width 13 height 19
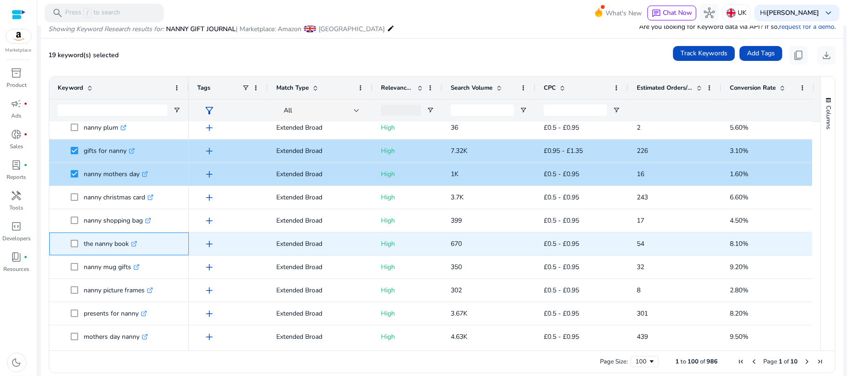
click at [137, 242] on icon at bounding box center [134, 242] width 3 height 3
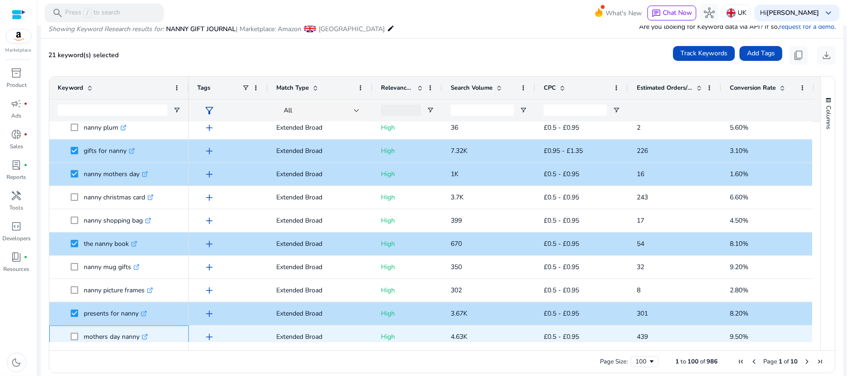
click at [73, 332] on span at bounding box center [77, 336] width 13 height 19
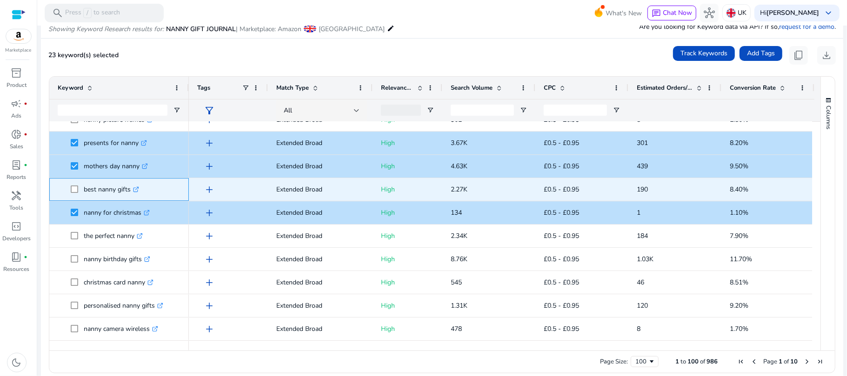
click at [136, 188] on icon ".st0{fill:#2c8af8}" at bounding box center [136, 189] width 6 height 6
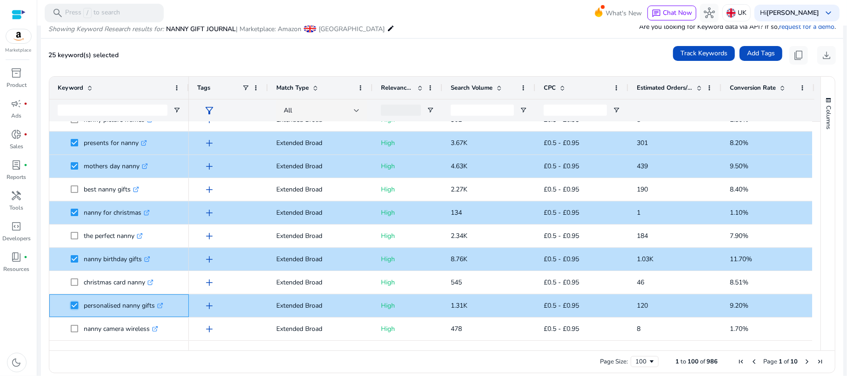
scroll to position [2104, 0]
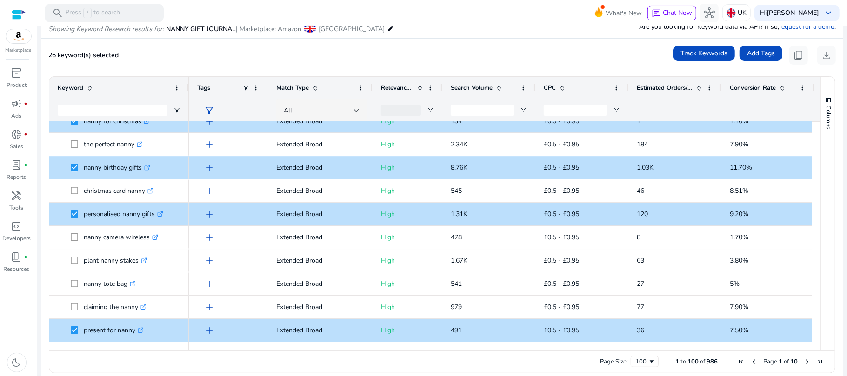
click at [804, 361] on span "Next Page" at bounding box center [806, 361] width 7 height 7
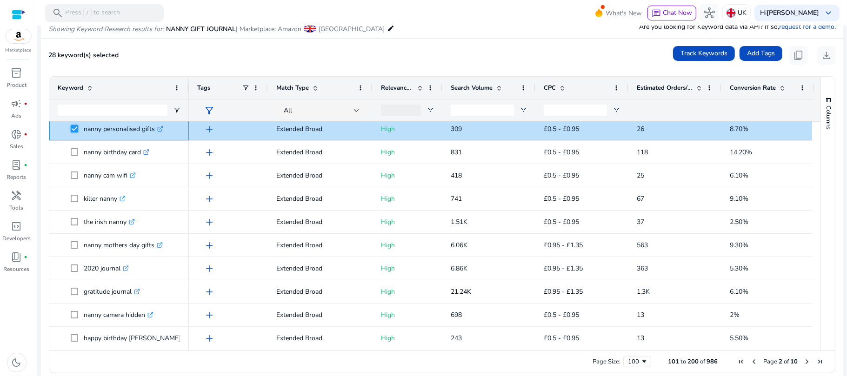
scroll to position [197, 0]
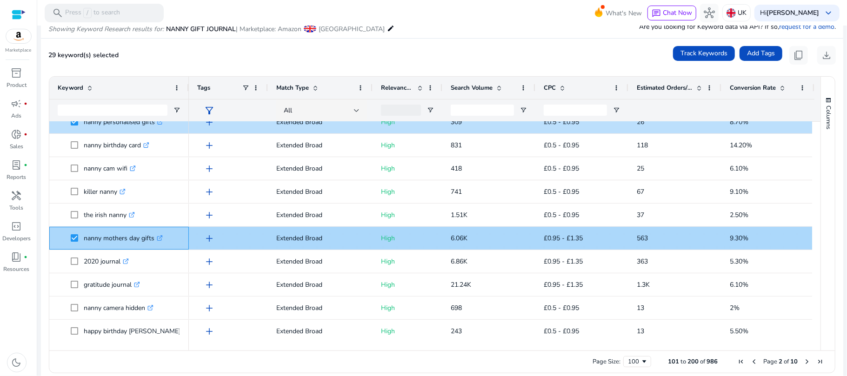
click at [156, 235] on link ".st0{fill:#2c8af8}" at bounding box center [158, 238] width 8 height 9
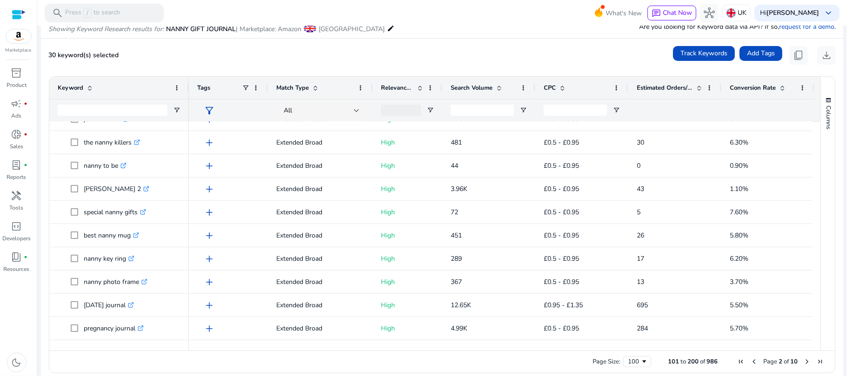
scroll to position [472, 0]
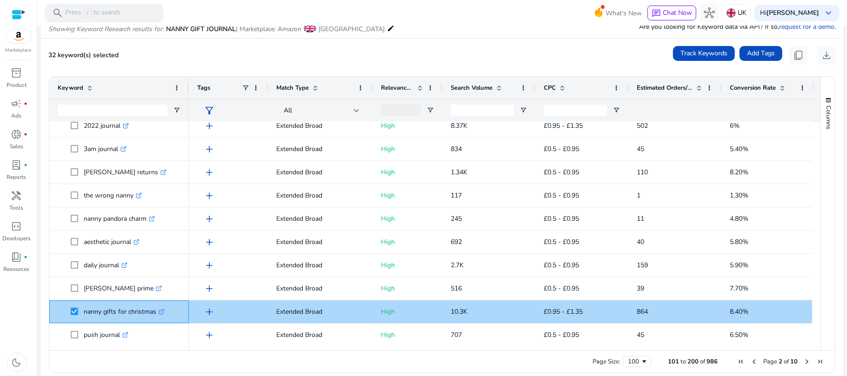
click at [161, 310] on icon at bounding box center [161, 312] width 5 height 5
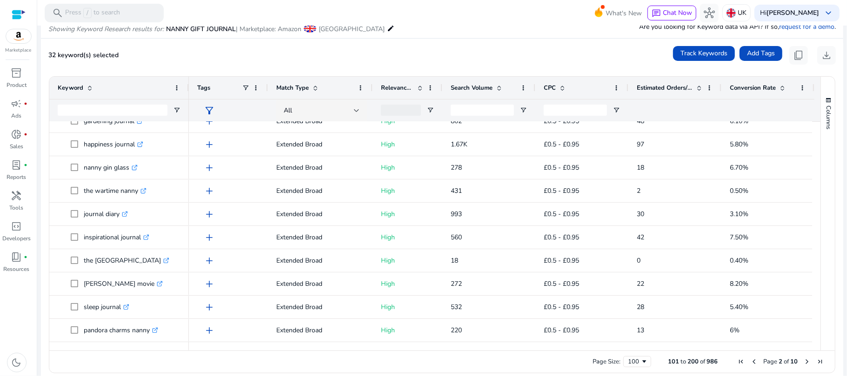
click at [803, 365] on span "Next Page" at bounding box center [806, 361] width 7 height 7
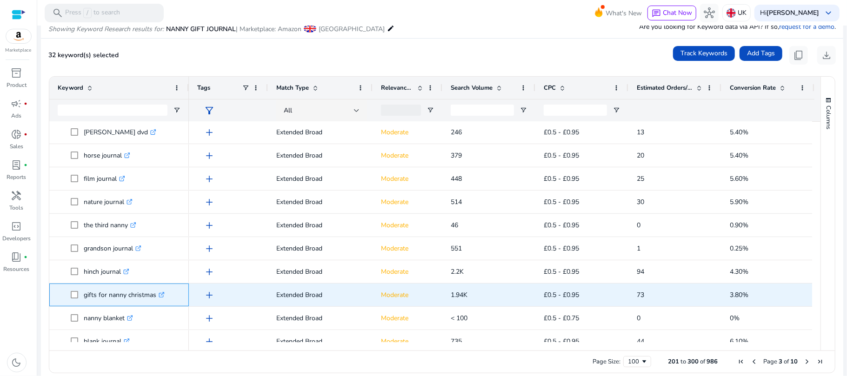
click at [79, 292] on span at bounding box center [77, 294] width 13 height 19
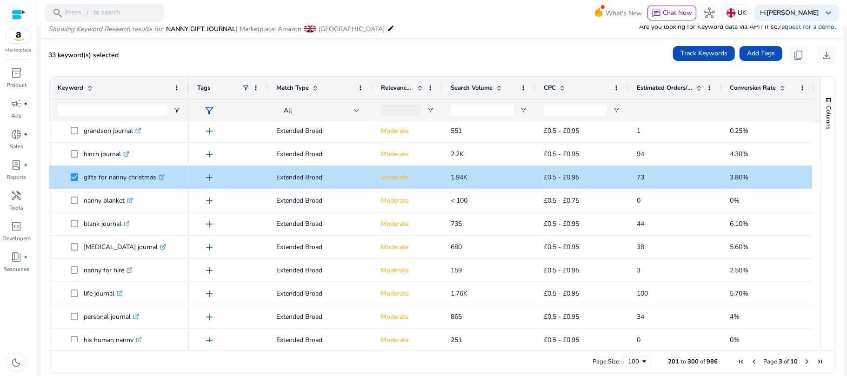
drag, startPoint x: 816, startPoint y: 169, endPoint x: 814, endPoint y: 177, distance: 7.7
click at [814, 177] on div "Keyword Tags Match Type 32" at bounding box center [441, 214] width 785 height 274
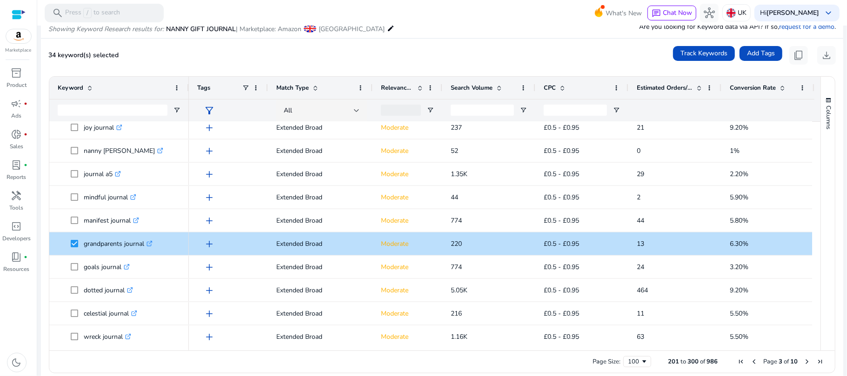
drag, startPoint x: 816, startPoint y: 194, endPoint x: 815, endPoint y: 199, distance: 5.6
click at [815, 199] on div "Keyword Tags Match Type 73" at bounding box center [441, 214] width 785 height 274
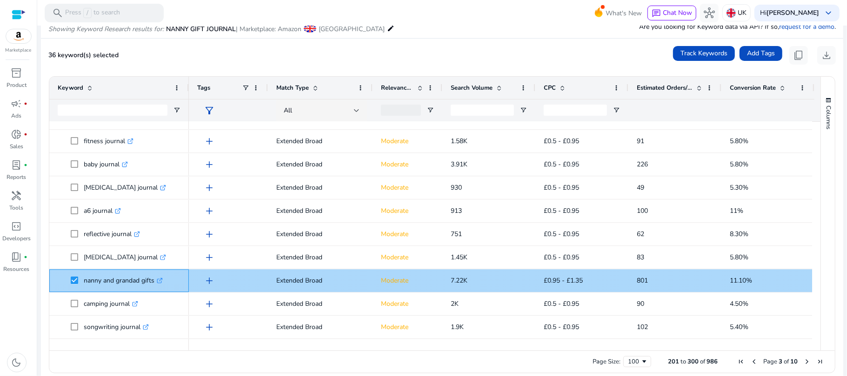
click at [160, 281] on icon ".st0{fill:#2c8af8}" at bounding box center [160, 281] width 6 height 6
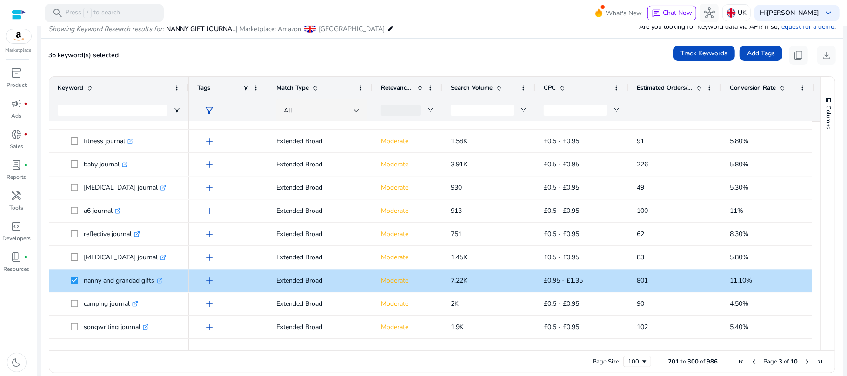
drag, startPoint x: 815, startPoint y: 275, endPoint x: 816, endPoint y: 281, distance: 5.7
click at [816, 281] on div "Keyword Tags Match Type 79" at bounding box center [441, 214] width 785 height 274
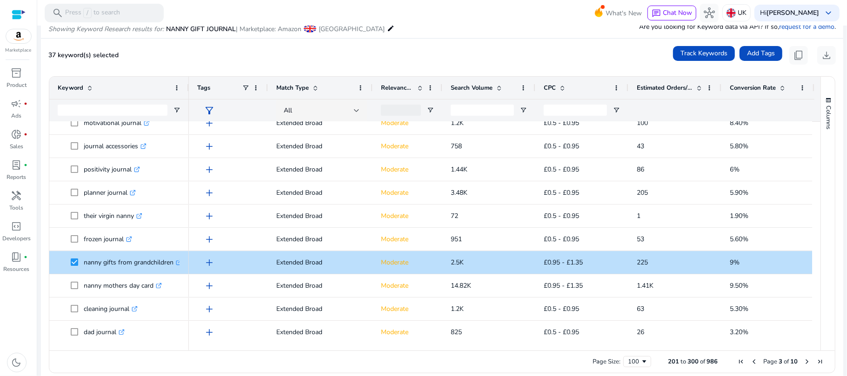
click at [186, 78] on div at bounding box center [188, 88] width 4 height 22
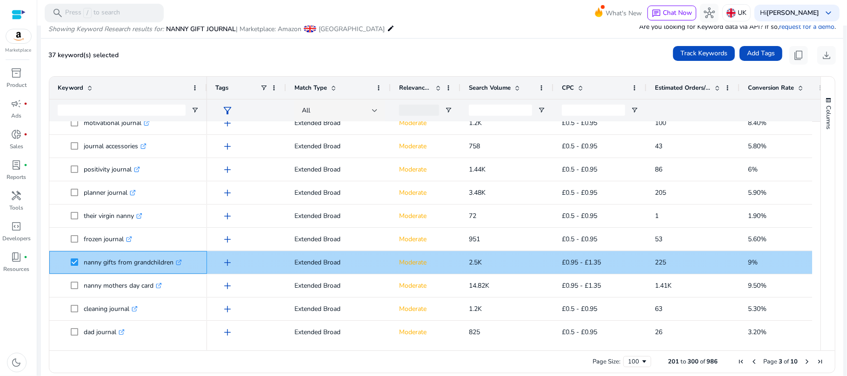
click at [179, 265] on icon ".st0{fill:#2c8af8}" at bounding box center [179, 262] width 6 height 6
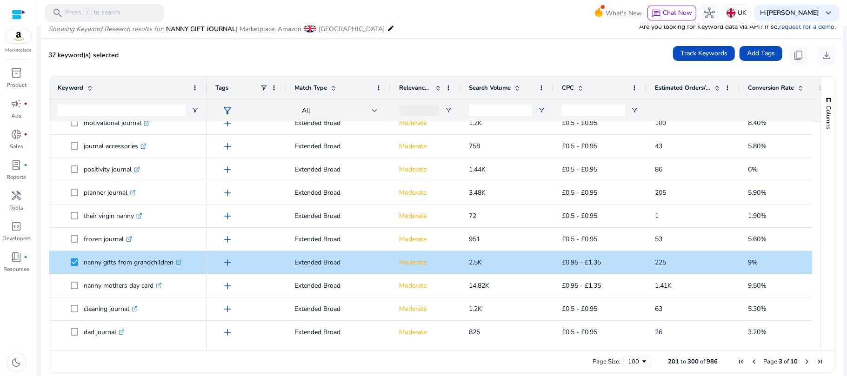
drag, startPoint x: 816, startPoint y: 323, endPoint x: 814, endPoint y: 348, distance: 25.6
click at [820, 338] on div "Columns Keyword Column Labels Drag here to set column labels" at bounding box center [827, 214] width 14 height 274
click at [803, 363] on span "Next Page" at bounding box center [806, 361] width 7 height 7
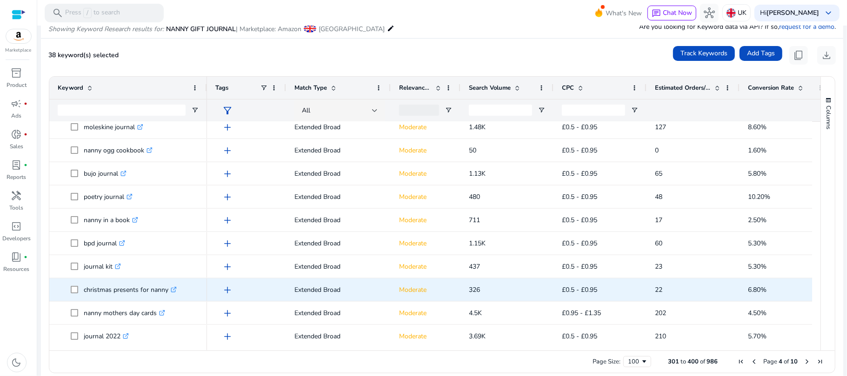
click at [70, 291] on span "christmas presents for nanny .st0{fill:#2c8af8}" at bounding box center [128, 289] width 141 height 19
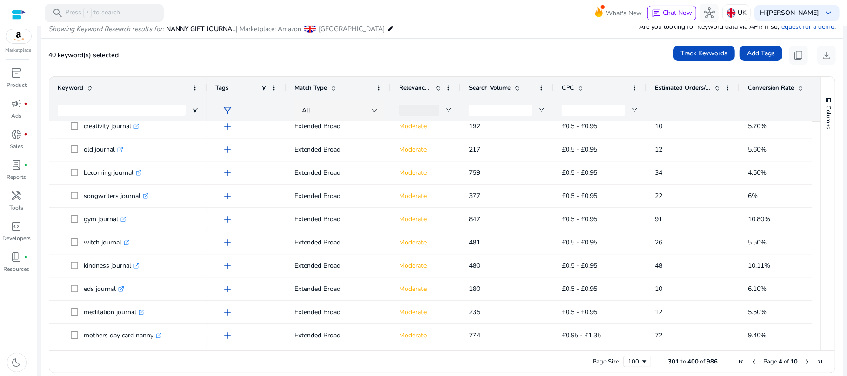
scroll to position [1305, 0]
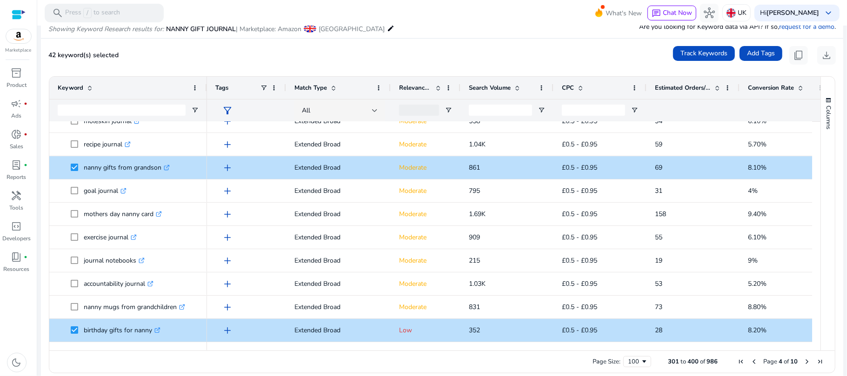
click at [803, 362] on span "Next Page" at bounding box center [806, 361] width 7 height 7
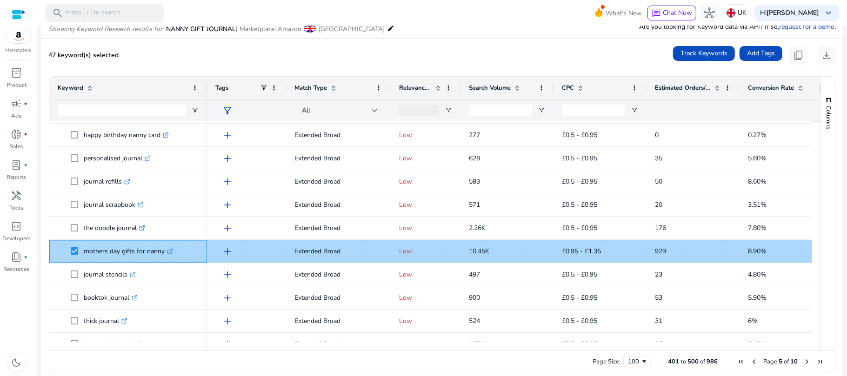
click at [168, 255] on link ".st0{fill:#2c8af8}" at bounding box center [169, 251] width 8 height 9
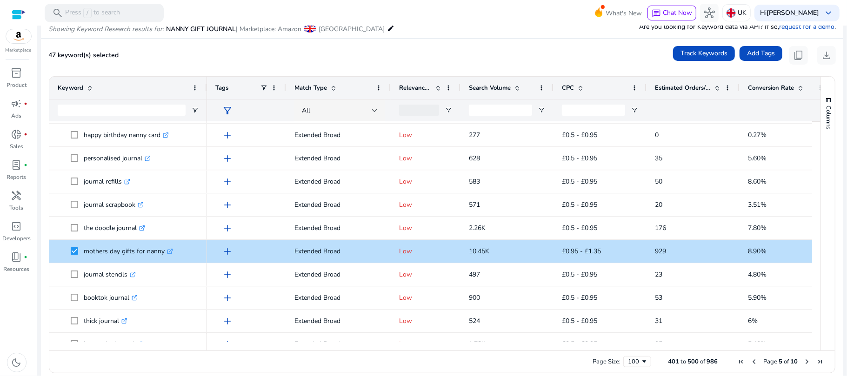
drag, startPoint x: 812, startPoint y: 271, endPoint x: 817, endPoint y: 293, distance: 22.9
click at [817, 293] on div "Keyword Tags Match Type 33" at bounding box center [441, 214] width 785 height 274
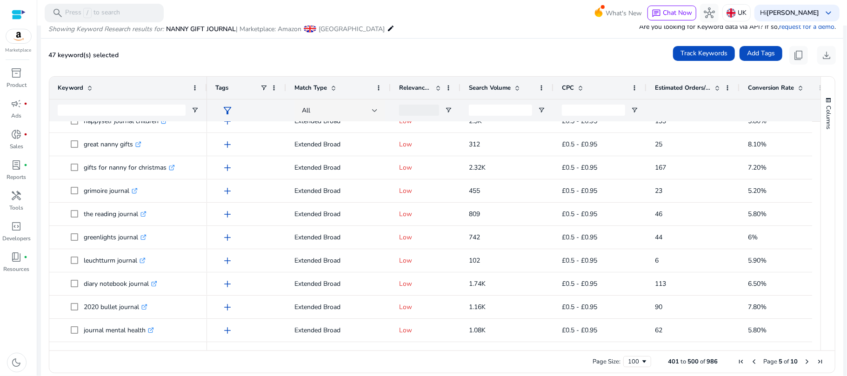
click at [803, 358] on span "Next Page" at bounding box center [806, 361] width 7 height 7
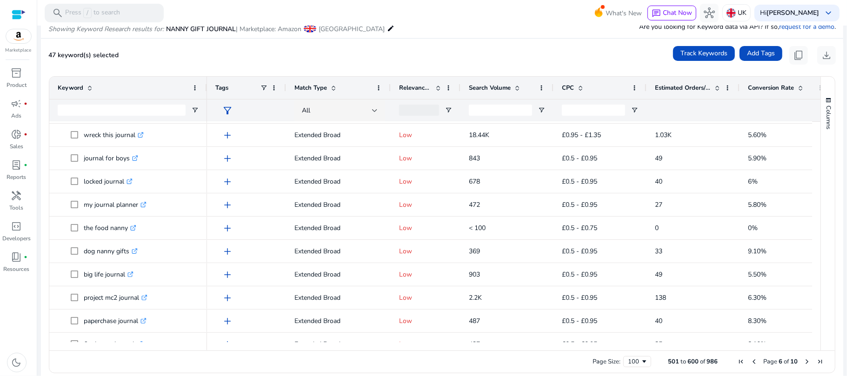
drag, startPoint x: 816, startPoint y: 147, endPoint x: 816, endPoint y: 159, distance: 11.7
click at [820, 159] on div "Columns Keyword Column Labels Drag here to set column labels" at bounding box center [827, 214] width 14 height 274
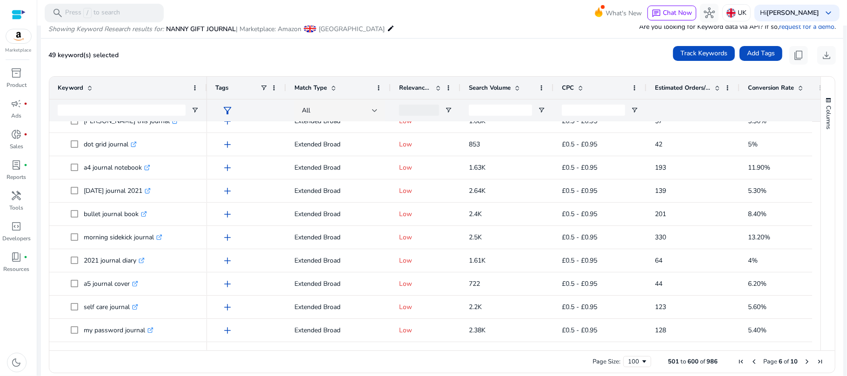
click at [803, 358] on span "Next Page" at bounding box center [806, 361] width 7 height 7
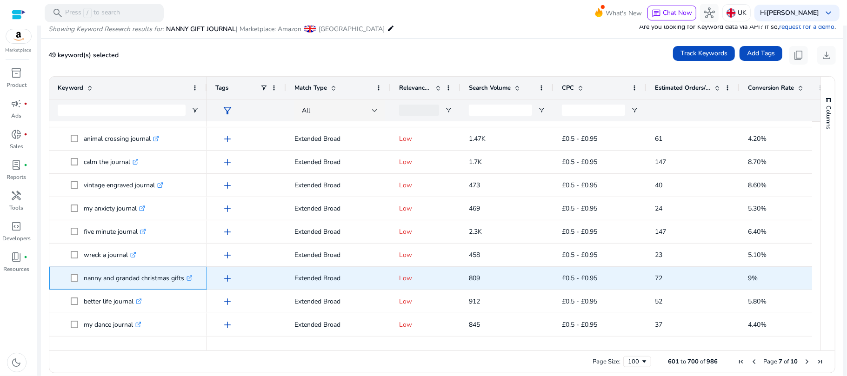
click at [79, 283] on span at bounding box center [77, 278] width 13 height 19
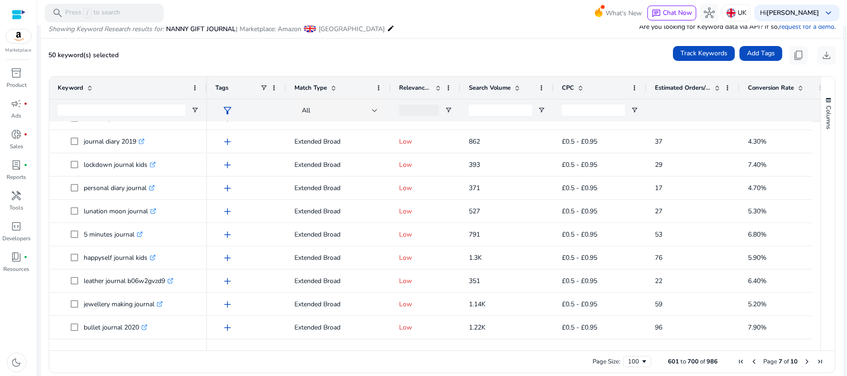
drag, startPoint x: 811, startPoint y: 168, endPoint x: 809, endPoint y: 182, distance: 14.5
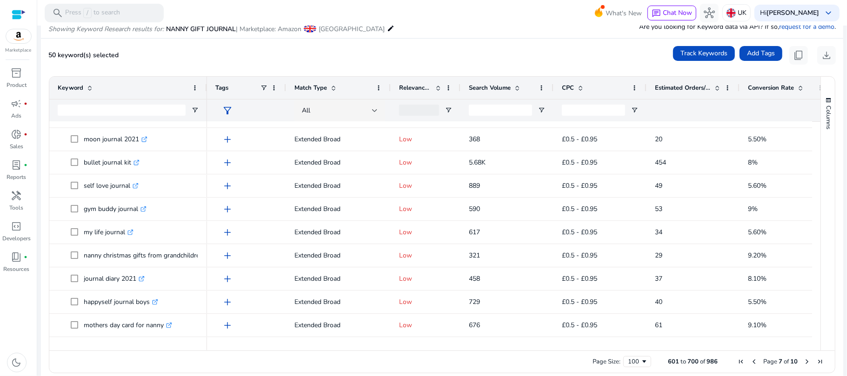
click at [206, 90] on div at bounding box center [207, 88] width 4 height 22
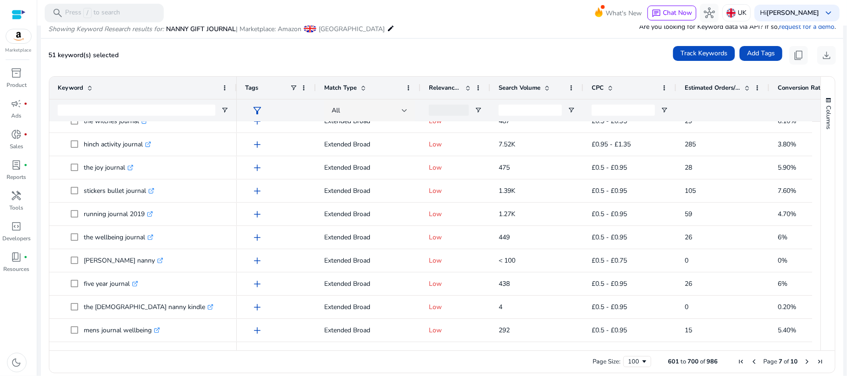
click at [804, 363] on span "Next Page" at bounding box center [806, 361] width 7 height 7
click at [804, 359] on span "Next Page" at bounding box center [806, 361] width 7 height 7
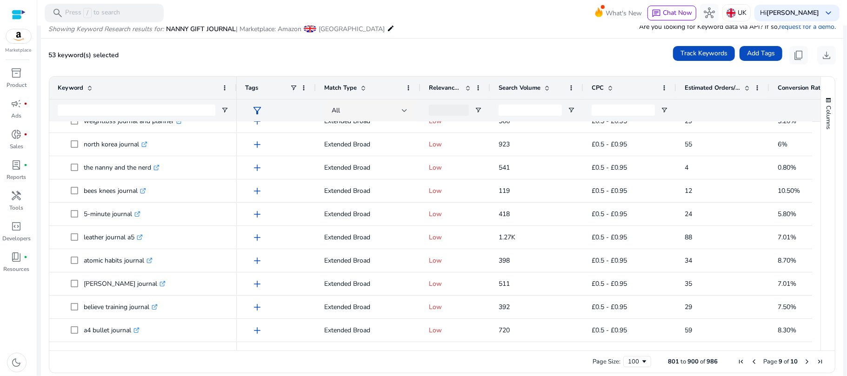
click at [803, 359] on span "Next Page" at bounding box center [806, 361] width 7 height 7
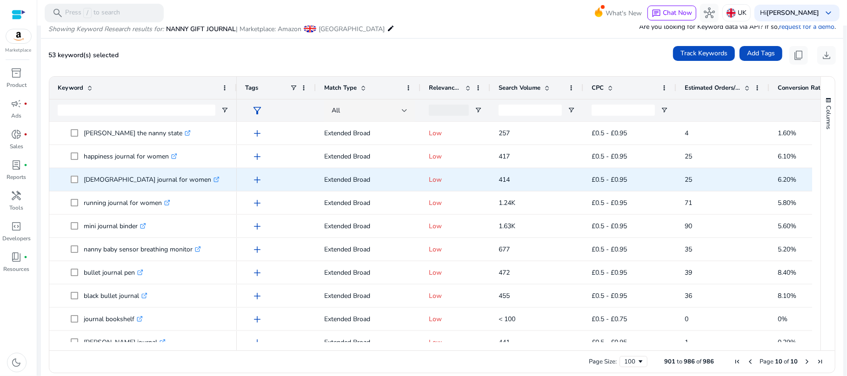
click at [211, 181] on link ".st0{fill:#2c8af8}" at bounding box center [215, 179] width 8 height 9
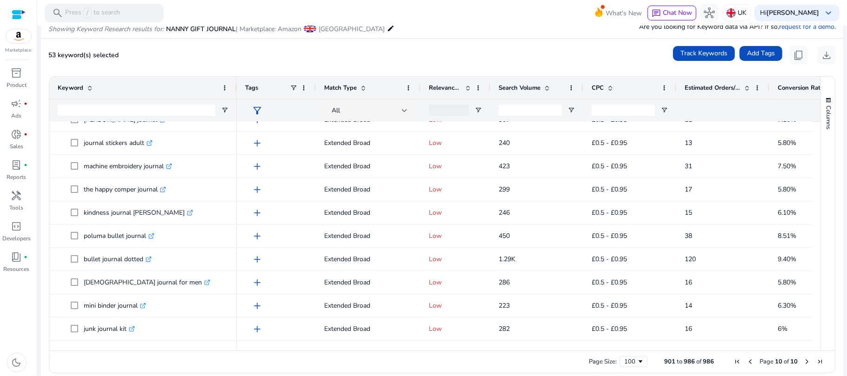
scroll to position [1436, 0]
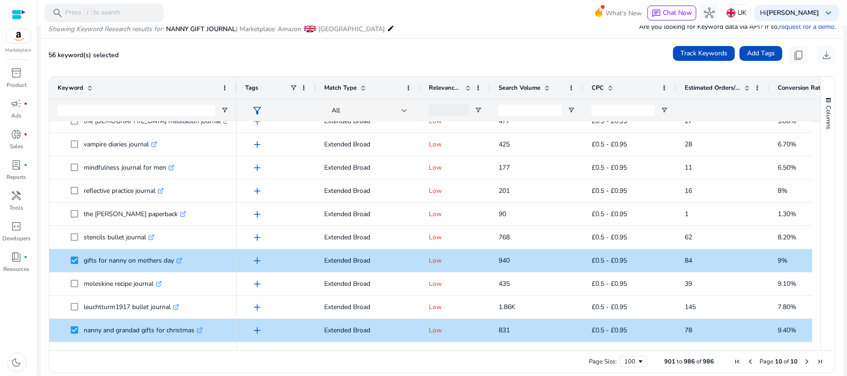
drag, startPoint x: 816, startPoint y: 323, endPoint x: 815, endPoint y: 356, distance: 33.5
click at [816, 352] on div "Drag here to set row groups Drag here to set column labels Keyword Tags 16" at bounding box center [442, 224] width 786 height 297
click at [796, 54] on span "content_copy" at bounding box center [798, 55] width 11 height 11
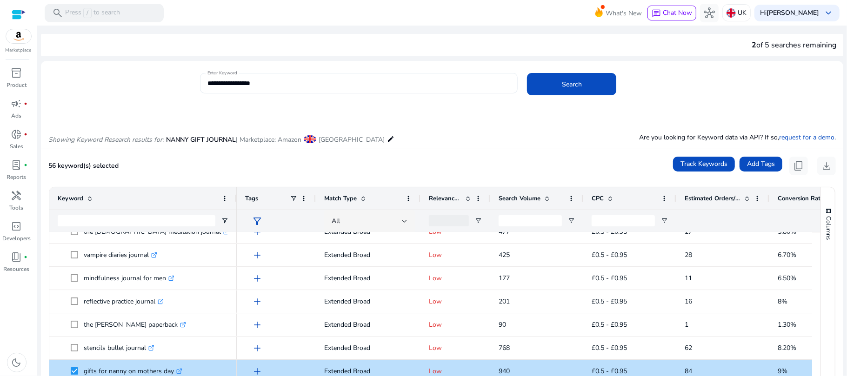
click at [231, 84] on input "**********" at bounding box center [358, 83] width 303 height 10
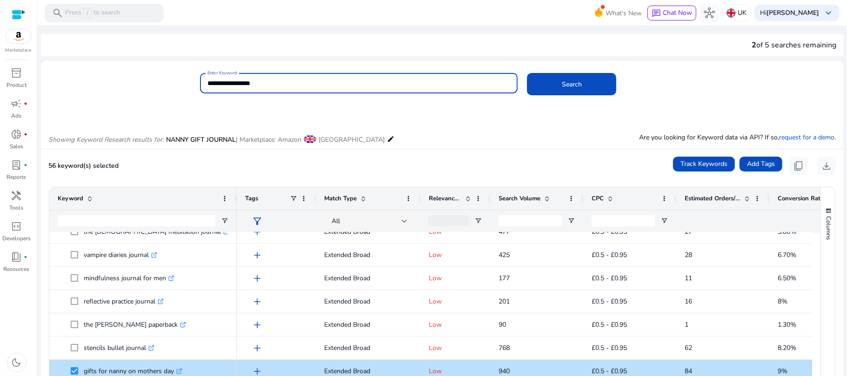
click at [231, 84] on input "**********" at bounding box center [358, 83] width 303 height 10
click at [221, 80] on input "**********" at bounding box center [358, 83] width 303 height 10
paste input
type input "**********"
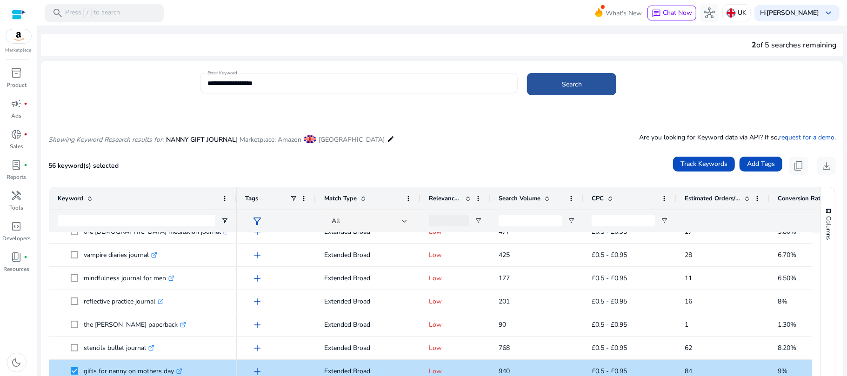
click at [562, 82] on span "Search" at bounding box center [572, 85] width 20 height 10
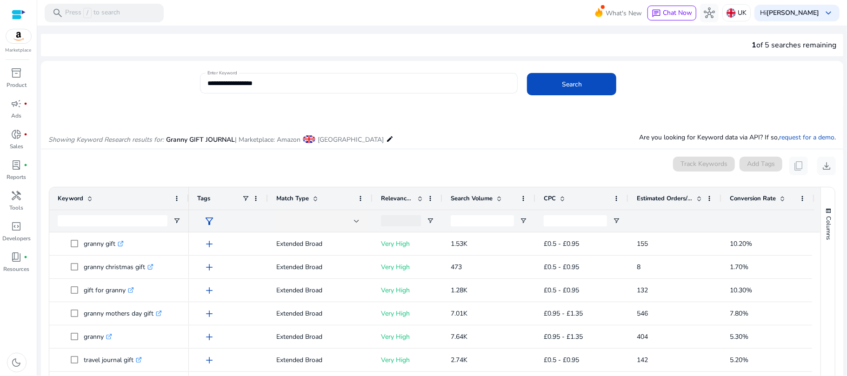
scroll to position [111, 0]
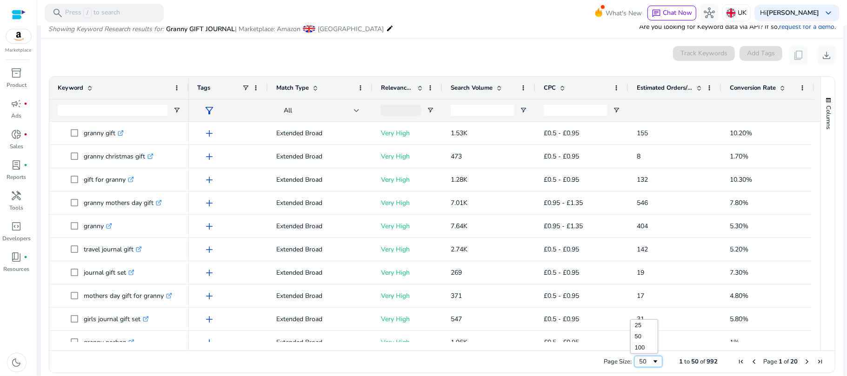
click at [651, 361] on span "Page Size" at bounding box center [654, 361] width 7 height 7
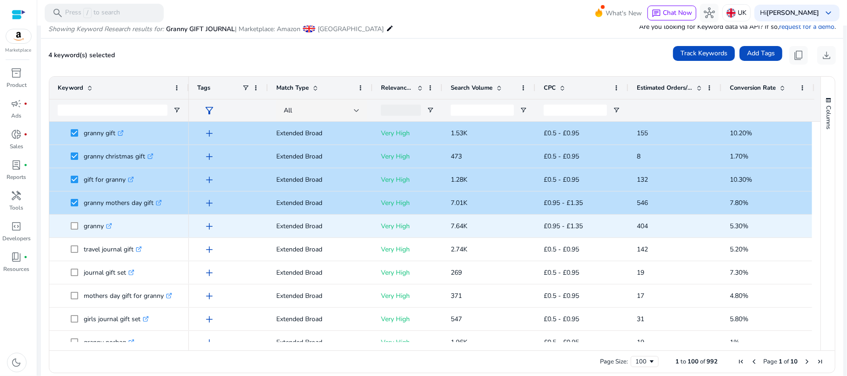
click at [106, 227] on link ".st0{fill:#2c8af8}" at bounding box center [108, 226] width 8 height 9
click at [70, 227] on span "granny .st0{fill:#2c8af8}" at bounding box center [119, 226] width 123 height 19
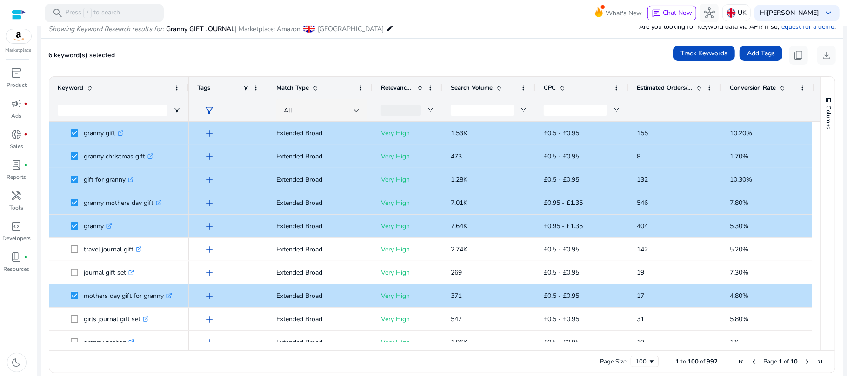
drag, startPoint x: 816, startPoint y: 139, endPoint x: 816, endPoint y: 144, distance: 5.1
click at [820, 144] on div "Columns Keyword Column Labels Drag here to set column labels" at bounding box center [827, 214] width 14 height 274
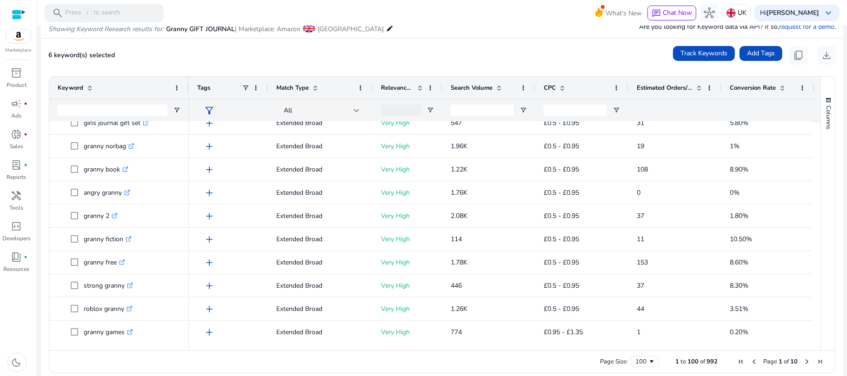
scroll to position [0, 0]
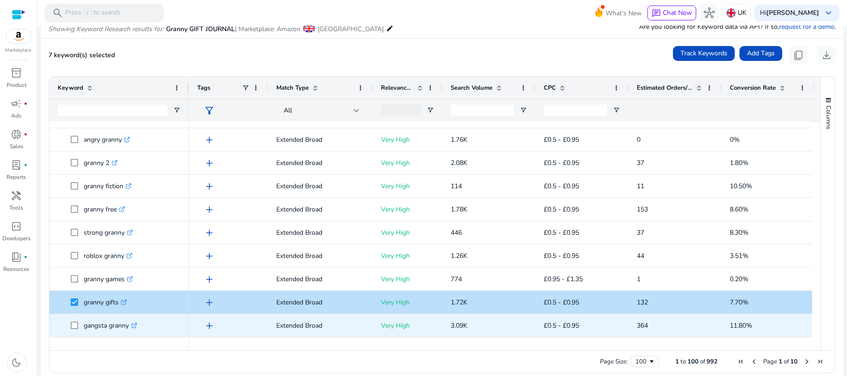
click at [134, 325] on icon ".st0{fill:#2c8af8}" at bounding box center [134, 326] width 6 height 6
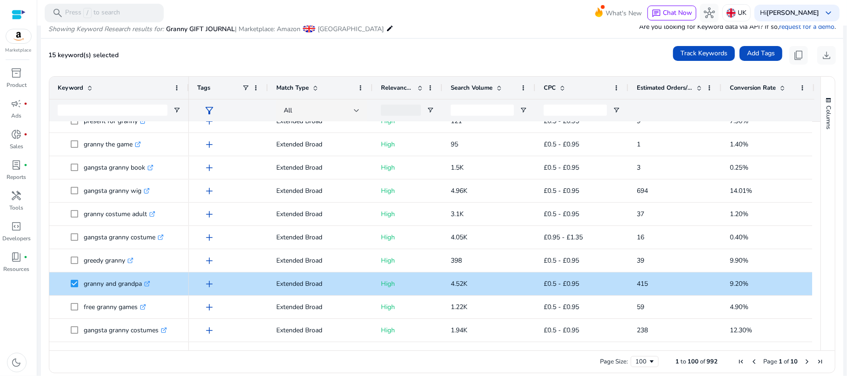
click at [803, 363] on span "Next Page" at bounding box center [806, 361] width 7 height 7
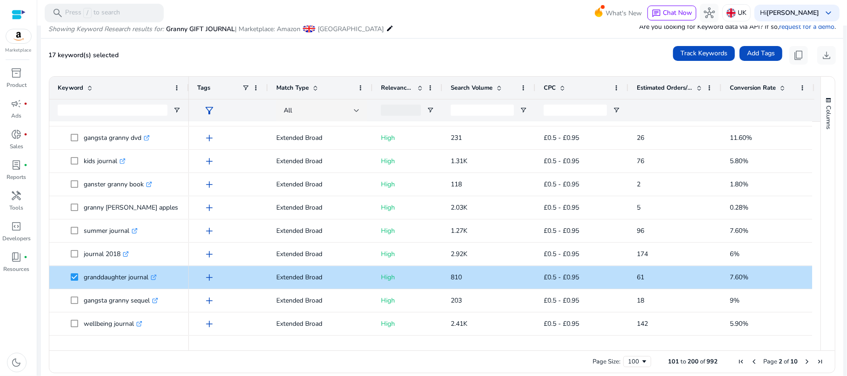
drag, startPoint x: 816, startPoint y: 291, endPoint x: 815, endPoint y: 307, distance: 16.4
click at [815, 307] on div "Keyword Tags Match Type 6%" at bounding box center [441, 214] width 785 height 274
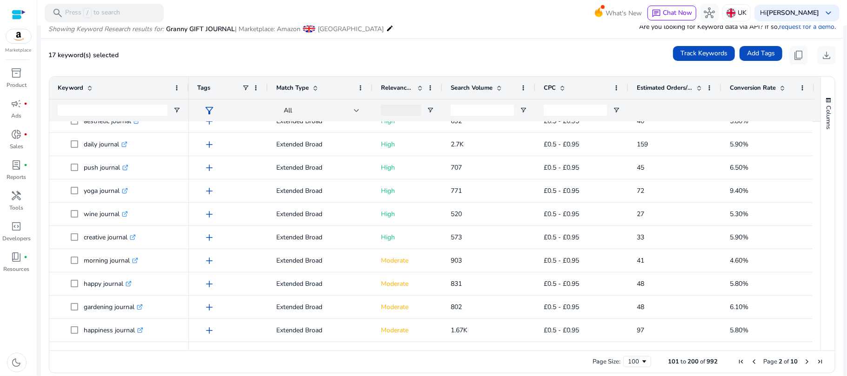
click at [800, 363] on span "Page 2 of 10" at bounding box center [780, 362] width 92 height 8
click at [806, 362] on span "Next Page" at bounding box center [806, 361] width 7 height 7
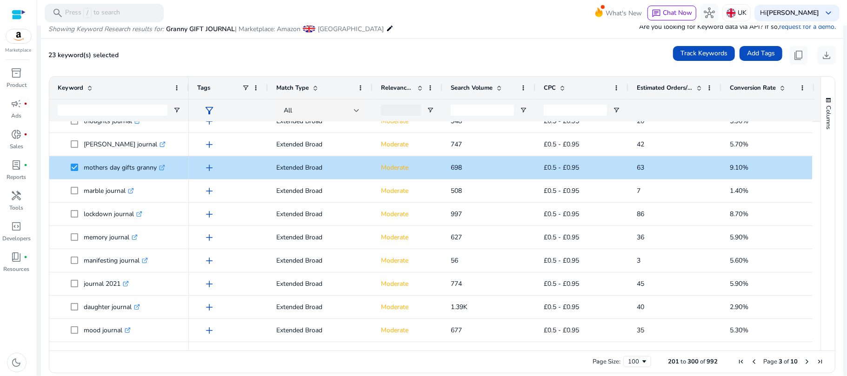
click at [803, 362] on span "Next Page" at bounding box center [806, 361] width 7 height 7
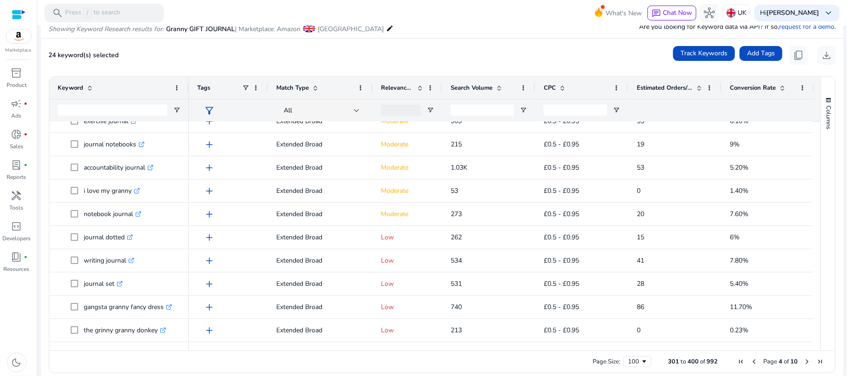
click at [803, 363] on span "Next Page" at bounding box center [806, 361] width 7 height 7
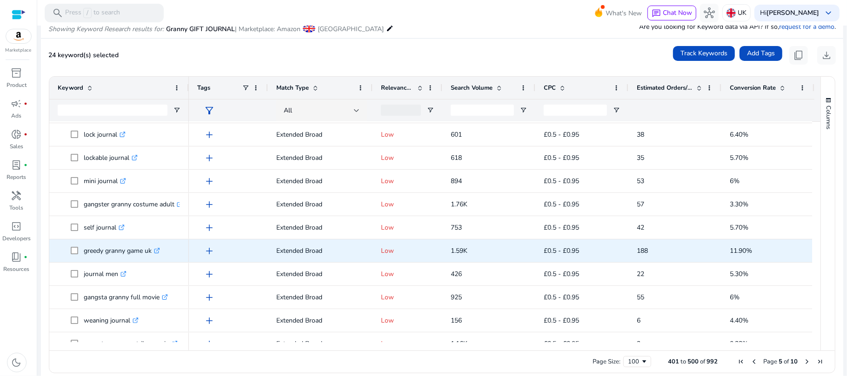
click at [158, 246] on link ".st0{fill:#2c8af8}" at bounding box center [156, 250] width 8 height 9
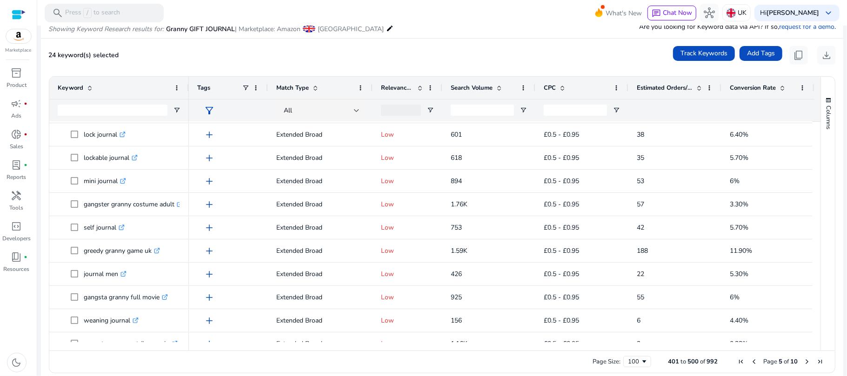
drag, startPoint x: 816, startPoint y: 139, endPoint x: 820, endPoint y: 157, distance: 19.0
click at [821, 157] on div "Columns" at bounding box center [828, 214] width 14 height 274
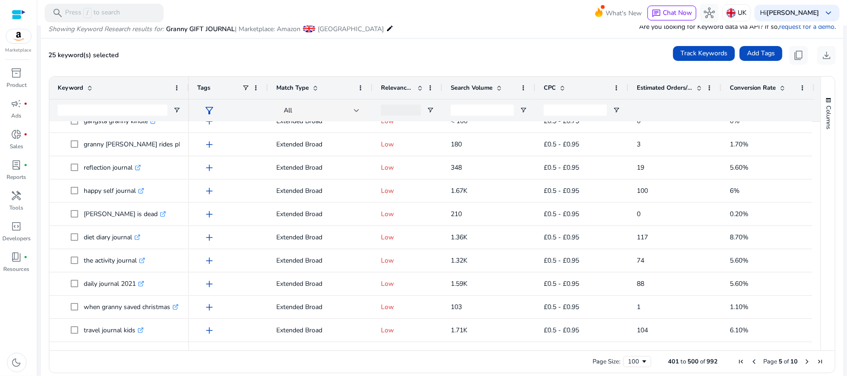
click at [803, 363] on span "Next Page" at bounding box center [806, 361] width 7 height 7
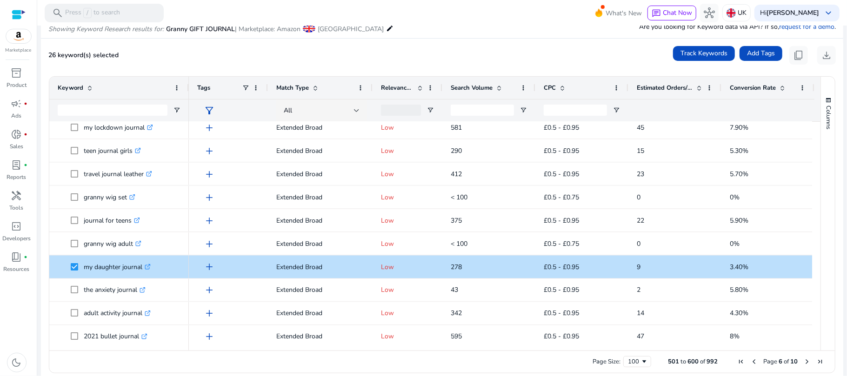
drag, startPoint x: 816, startPoint y: 234, endPoint x: 816, endPoint y: 250, distance: 15.3
click at [821, 250] on div "Columns" at bounding box center [828, 214] width 14 height 274
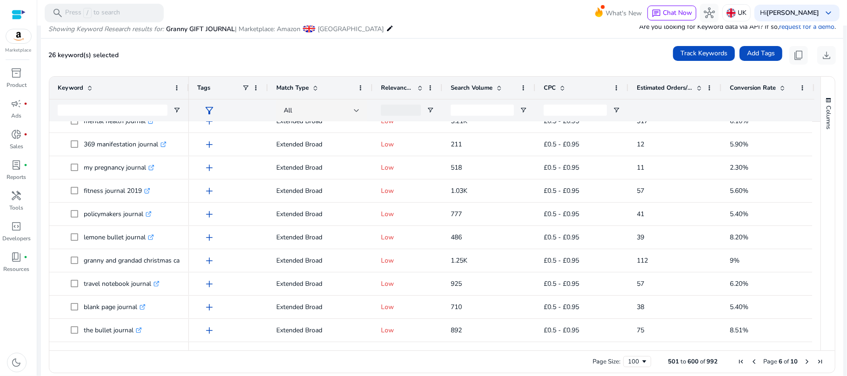
click at [804, 362] on span "Next Page" at bounding box center [806, 361] width 7 height 7
click at [806, 363] on span "Next Page" at bounding box center [806, 361] width 7 height 7
click at [803, 363] on span "Next Page" at bounding box center [806, 361] width 7 height 7
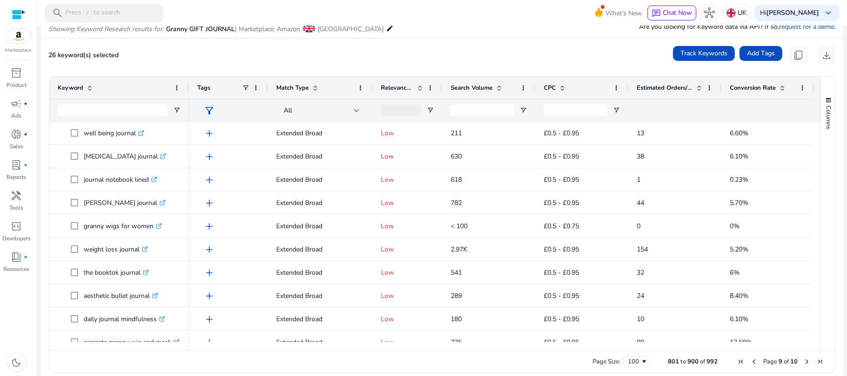
drag, startPoint x: 816, startPoint y: 136, endPoint x: 816, endPoint y: 146, distance: 10.2
click at [820, 146] on div "Columns Keyword Column Labels Drag here to set column labels" at bounding box center [827, 214] width 14 height 274
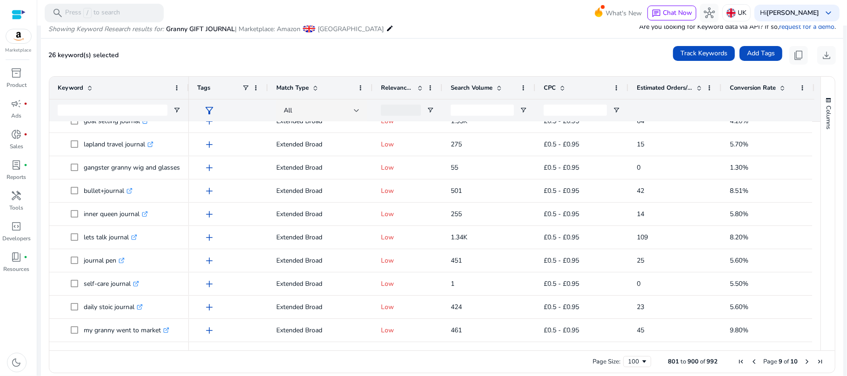
click at [804, 365] on span "Next Page" at bounding box center [806, 361] width 7 height 7
click at [793, 60] on span "content_copy" at bounding box center [798, 55] width 11 height 11
